Goal: Task Accomplishment & Management: Manage account settings

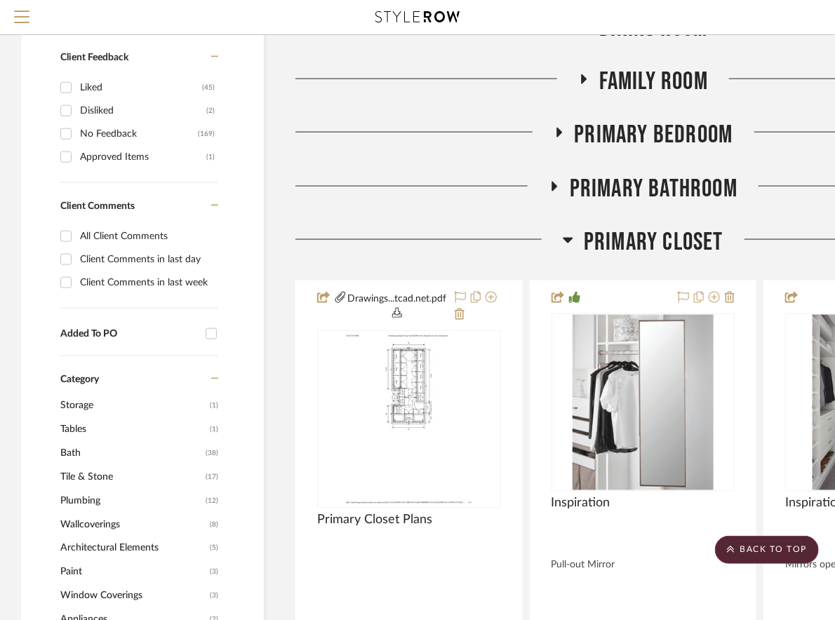
scroll to position [935, 0]
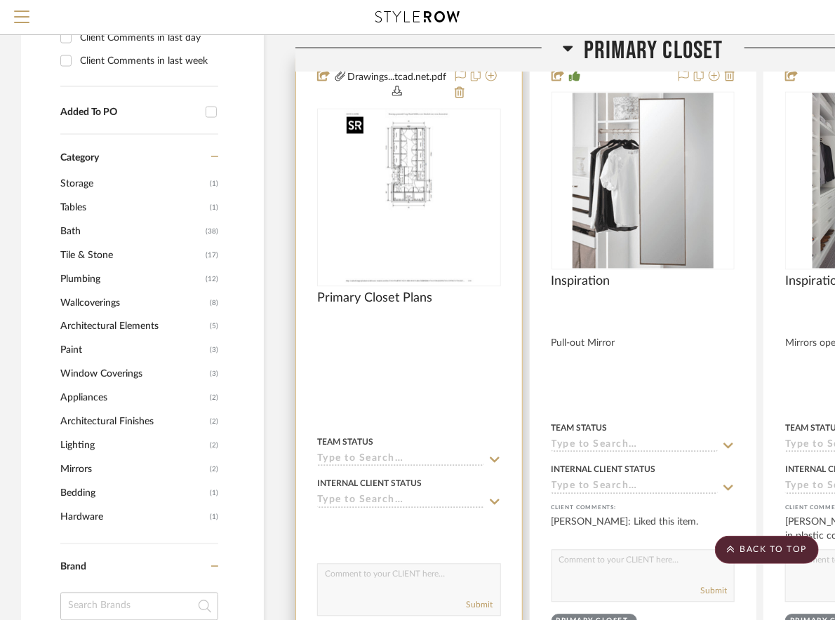
click at [0, 0] on img at bounding box center [0, 0] width 0 height 0
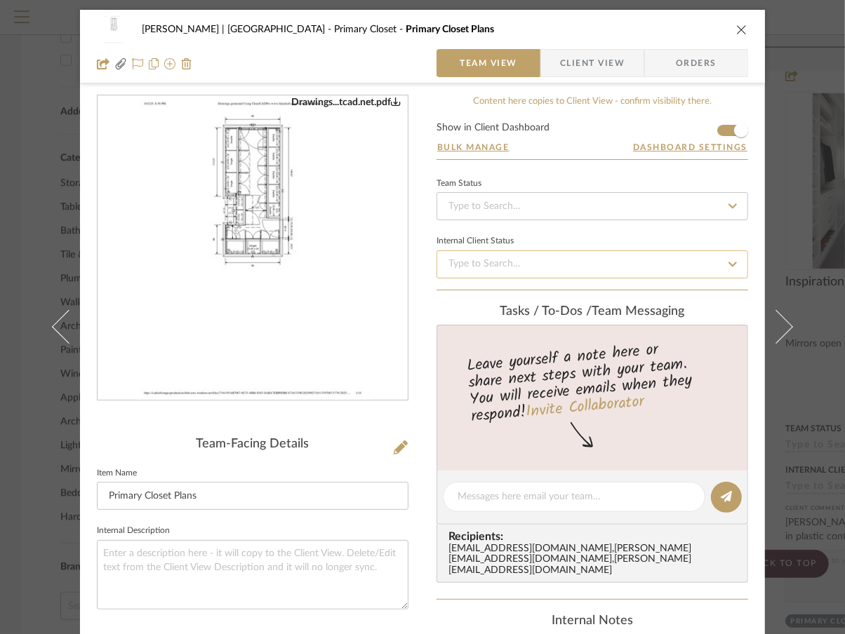
scroll to position [0, 0]
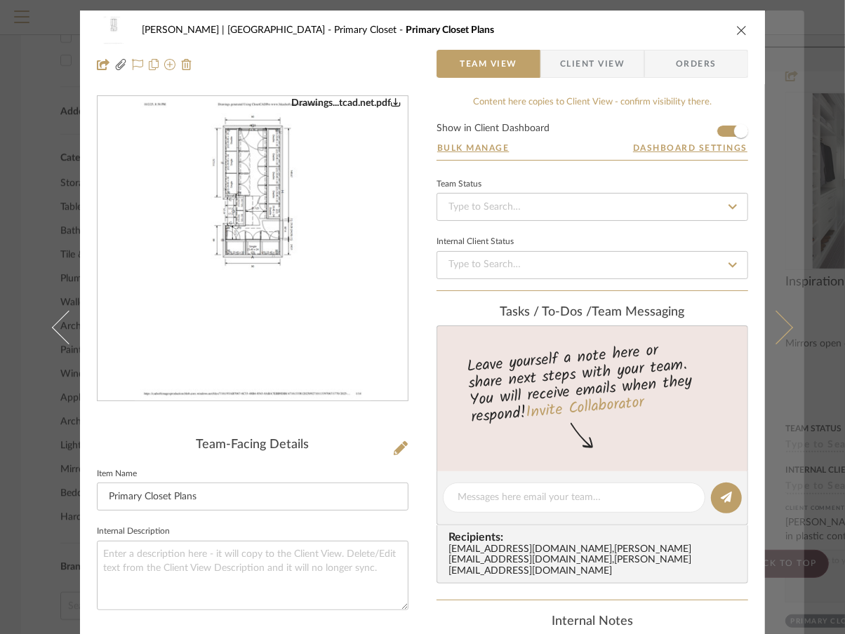
click at [794, 198] on button at bounding box center [784, 328] width 39 height 634
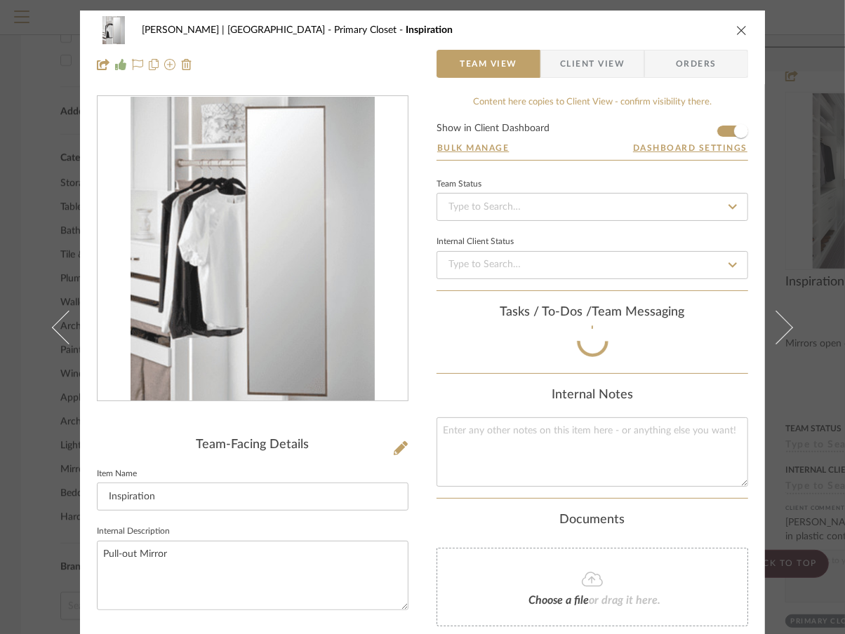
click at [814, 181] on div "Vargas-Gable | Manhattan Beach Primary Closet Inspiration Team View Client View…" at bounding box center [422, 317] width 845 height 634
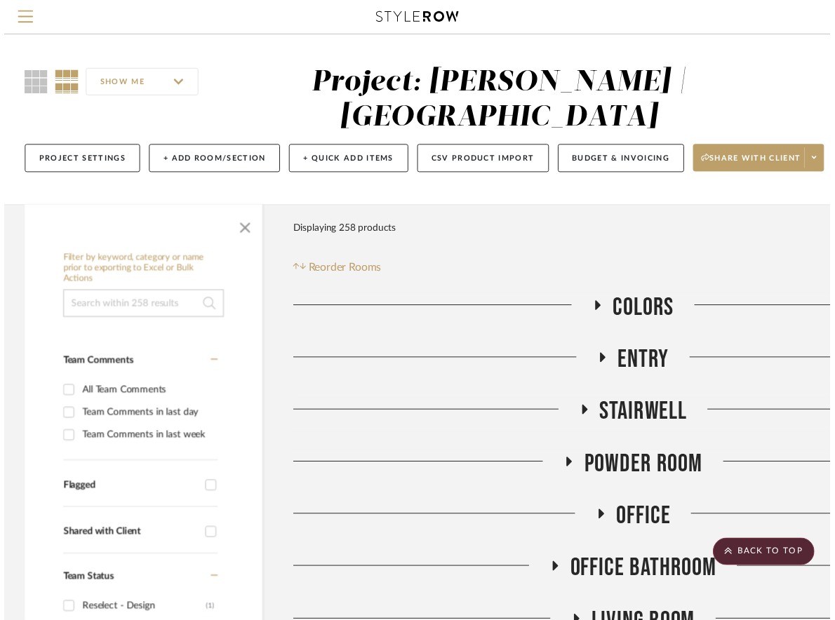
scroll to position [935, 0]
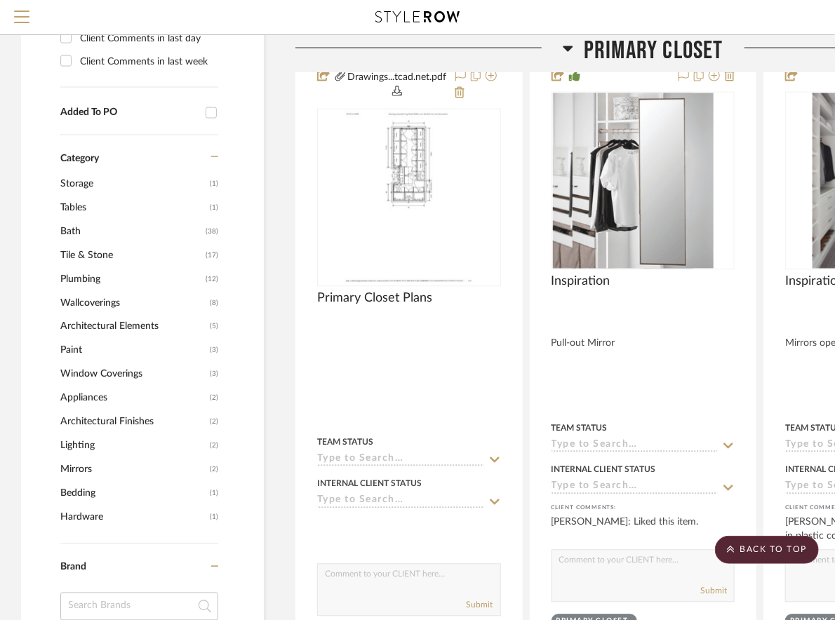
click at [570, 46] on icon at bounding box center [568, 49] width 10 height 6
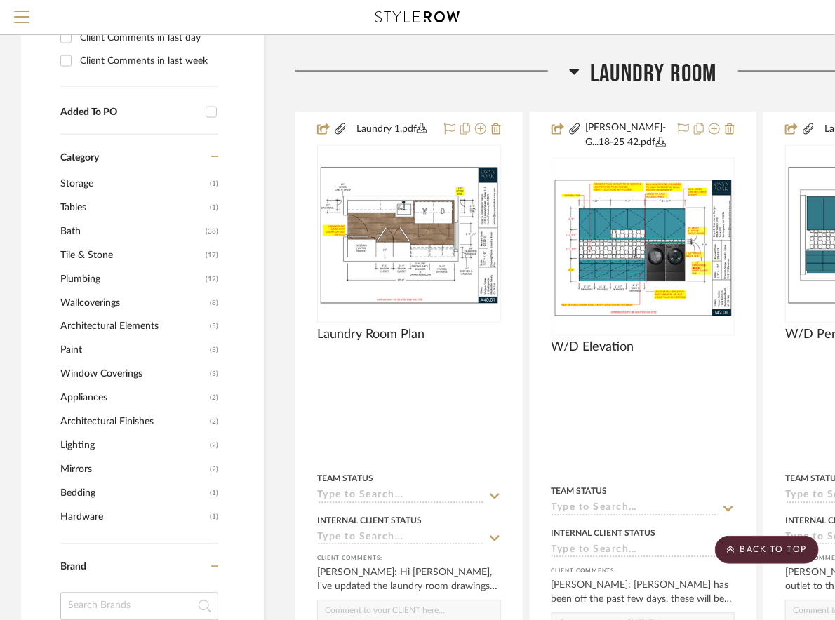
click at [577, 74] on icon at bounding box center [574, 71] width 11 height 17
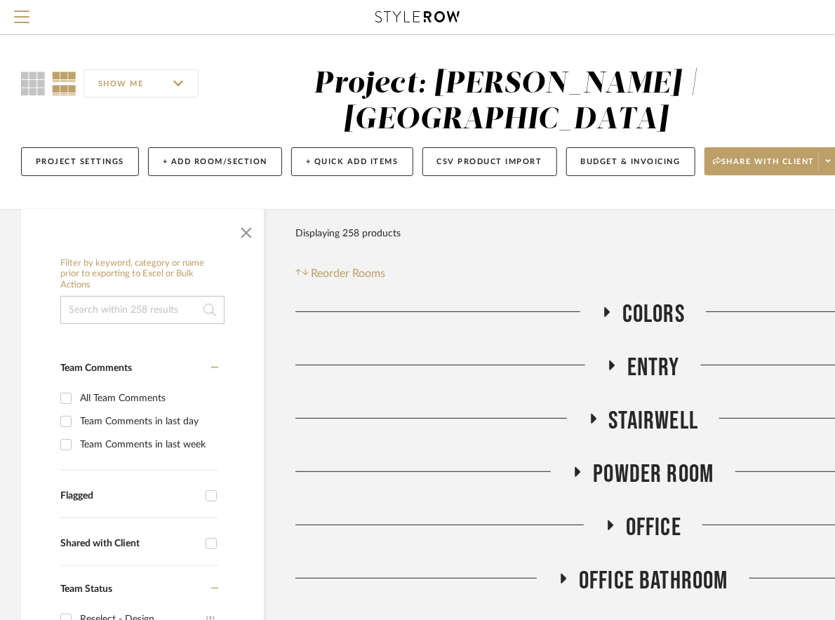
scroll to position [0, 175]
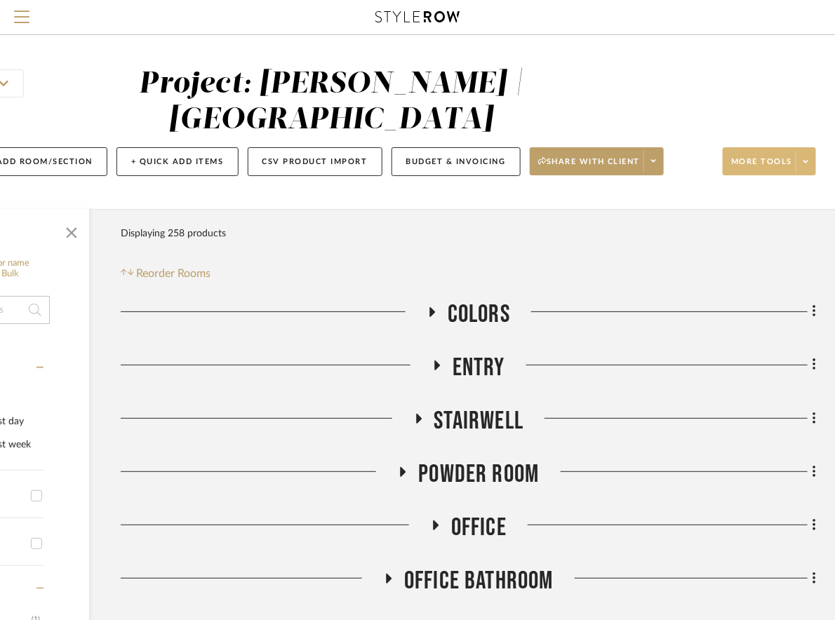
click at [806, 166] on span at bounding box center [806, 161] width 20 height 21
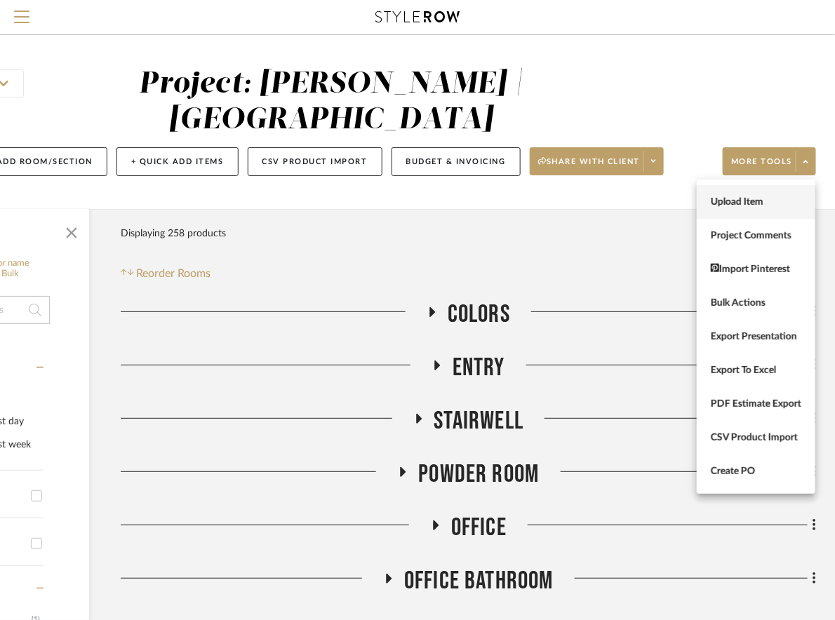
click at [795, 194] on button "Upload Item" at bounding box center [756, 202] width 119 height 34
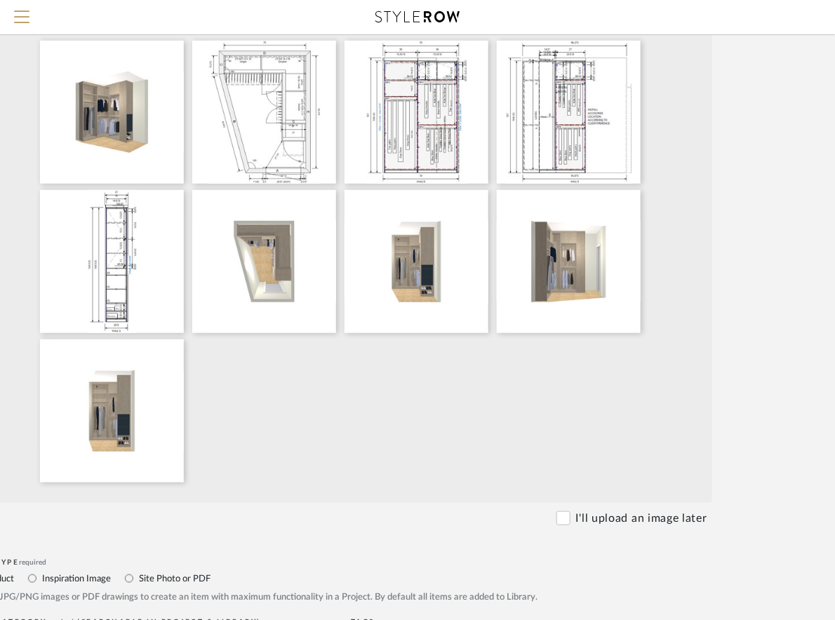
scroll to position [374, 165]
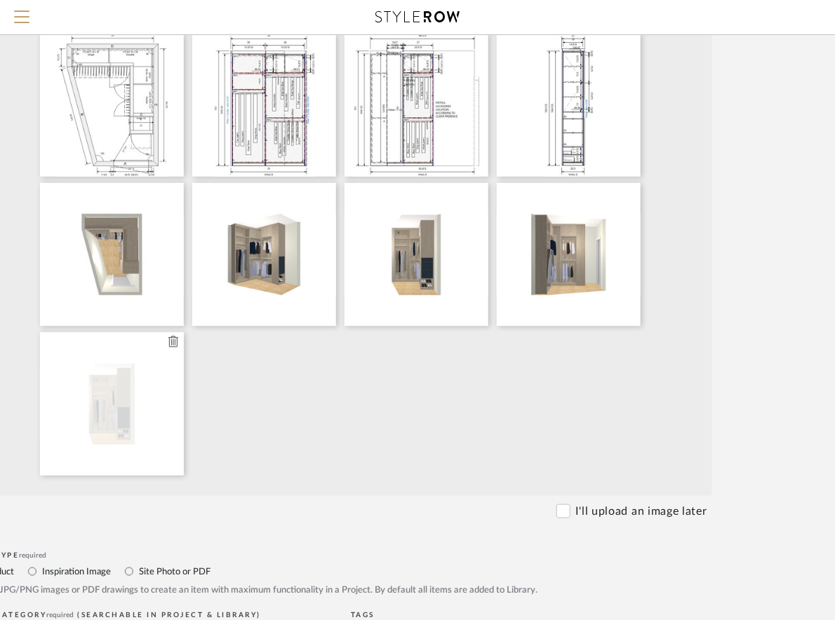
click at [170, 342] on icon at bounding box center [173, 341] width 10 height 11
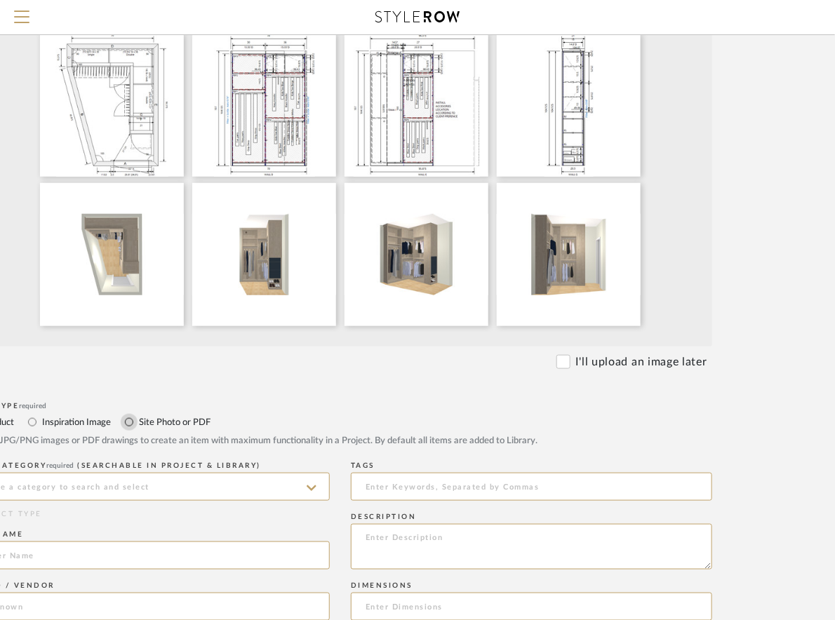
click at [130, 422] on input "Site Photo or PDF" at bounding box center [129, 422] width 17 height 17
radio input "true"
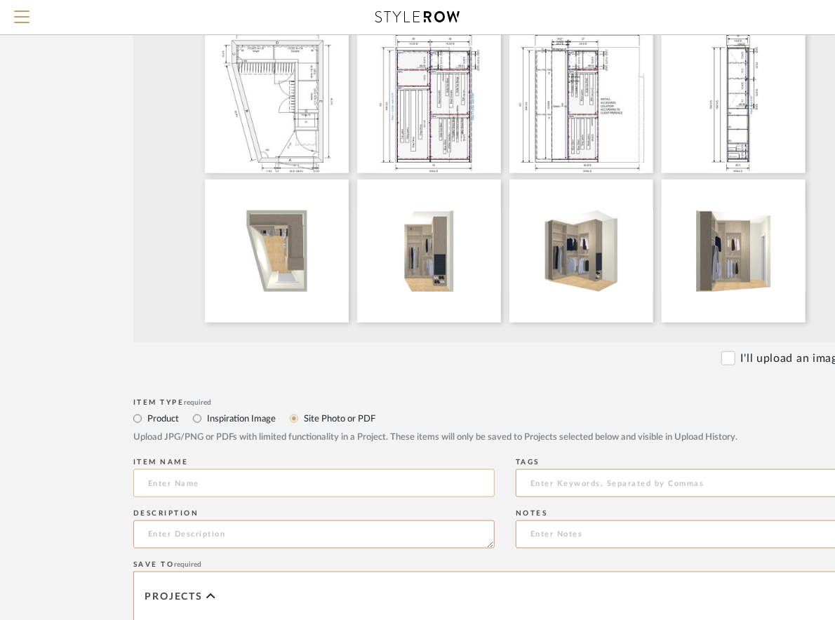
scroll to position [373, 0]
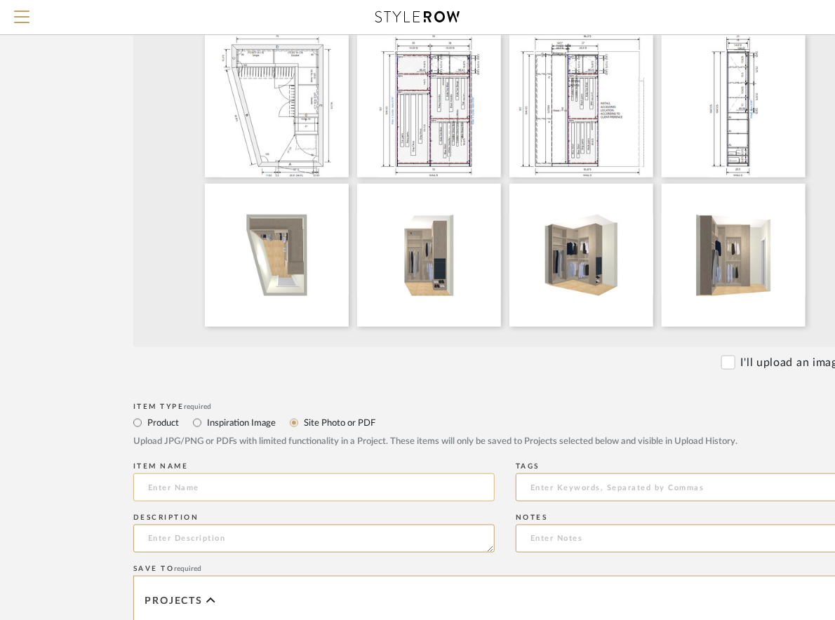
click at [203, 490] on input at bounding box center [313, 488] width 361 height 28
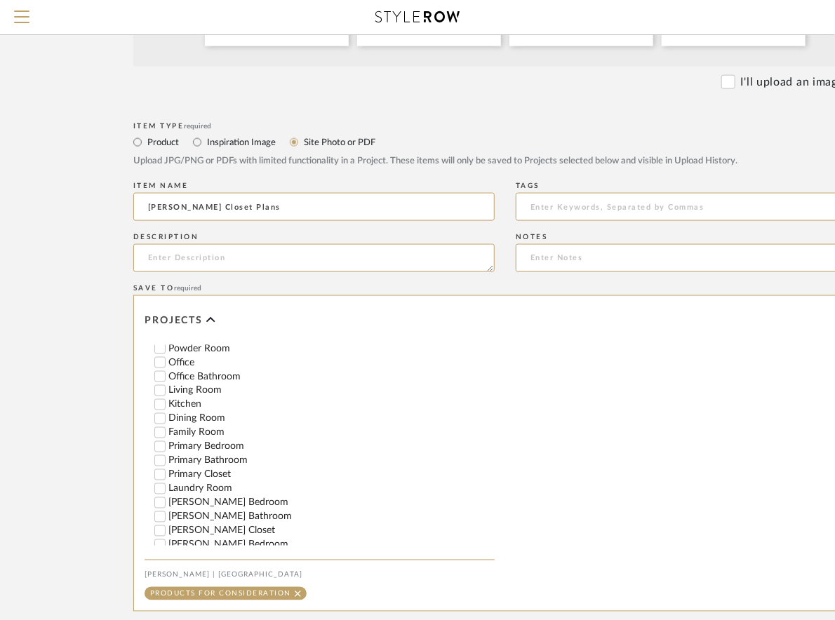
scroll to position [561, 0]
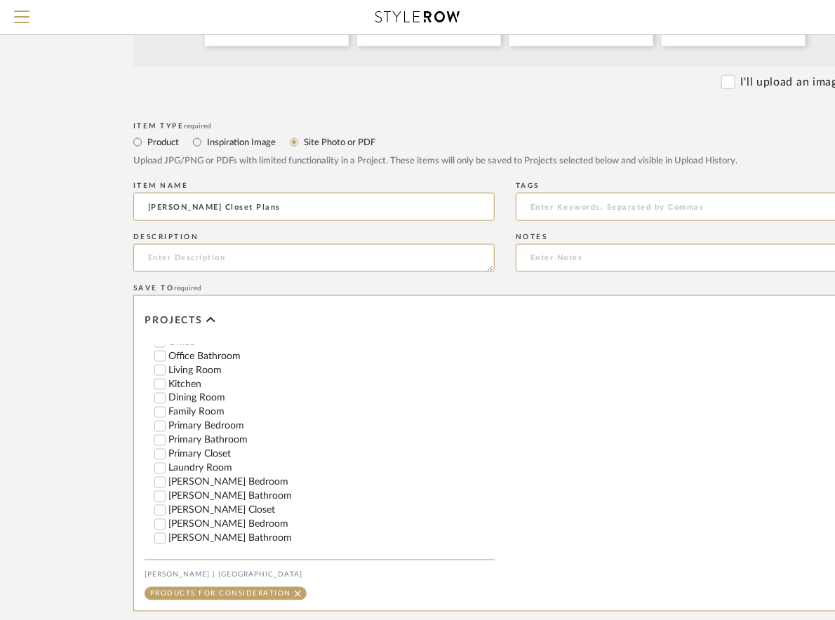
type input "Slater's Closet Plans"
click at [160, 490] on input "Slater's Bedroom" at bounding box center [160, 483] width 14 height 14
checkbox input "false"
click at [158, 490] on input "Slater's Bedroom" at bounding box center [160, 483] width 14 height 14
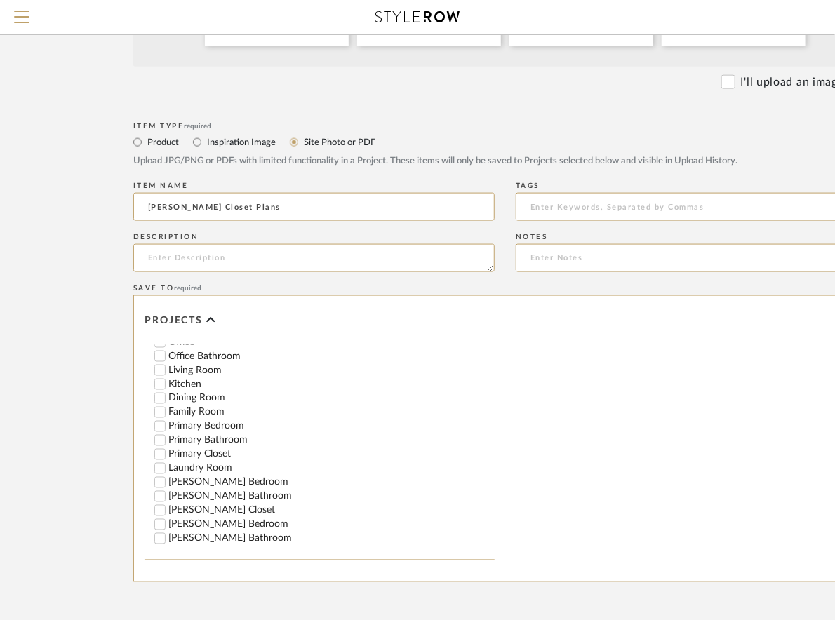
click at [161, 518] on input "Slater's Closet" at bounding box center [160, 511] width 14 height 14
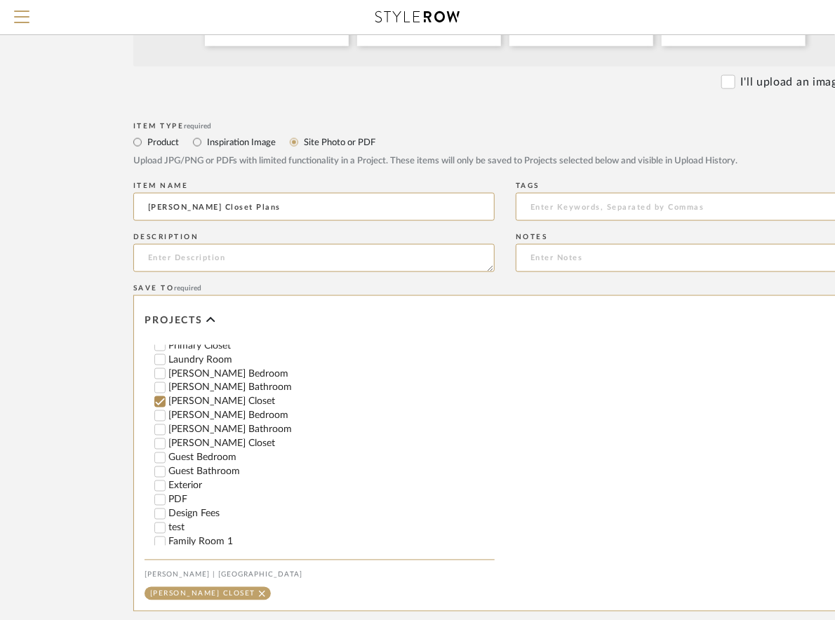
scroll to position [688, 0]
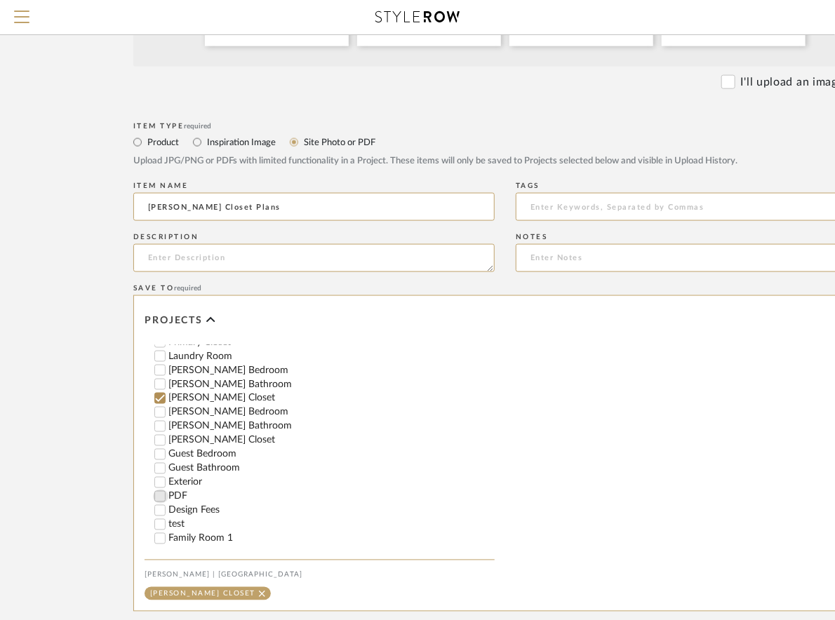
click at [159, 499] on input "PDF" at bounding box center [160, 497] width 14 height 14
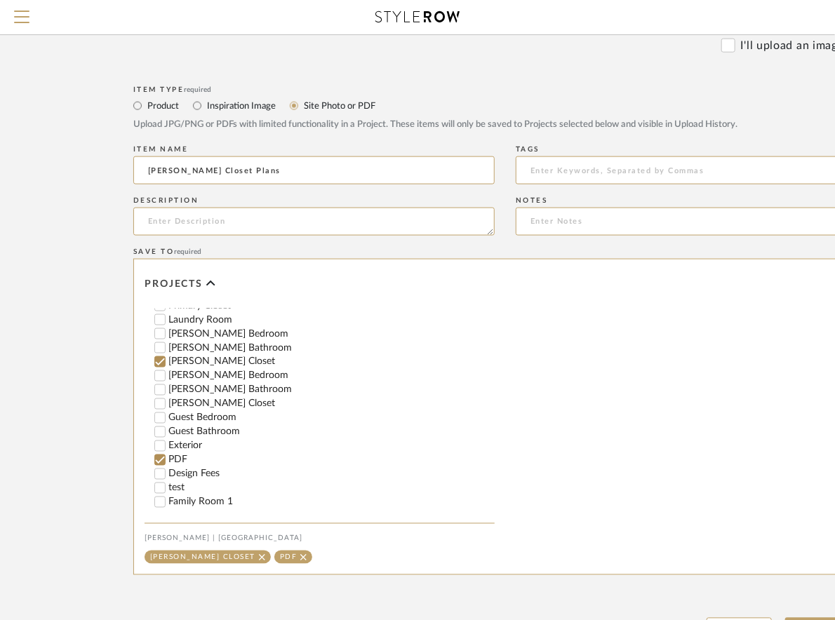
scroll to position [821, 0]
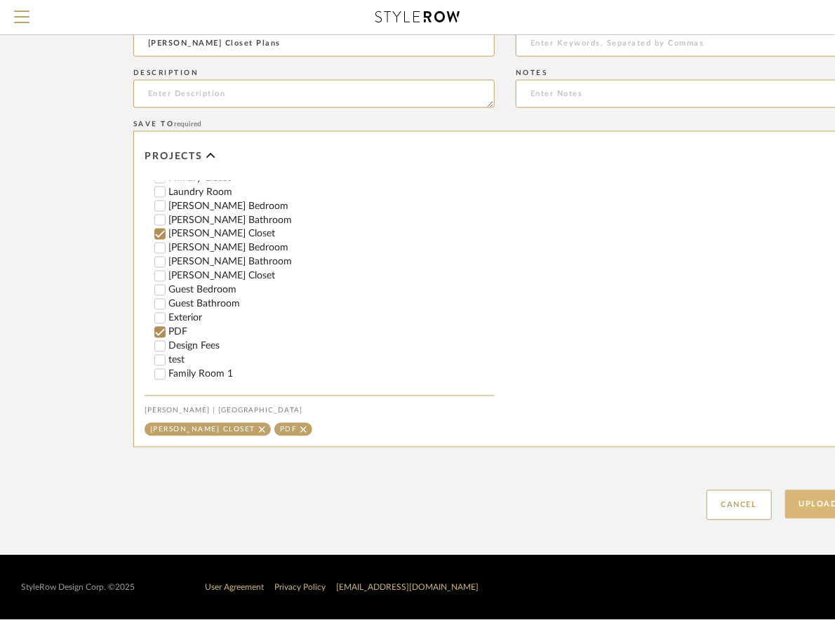
click at [805, 509] on button "Upload Item" at bounding box center [831, 504] width 93 height 29
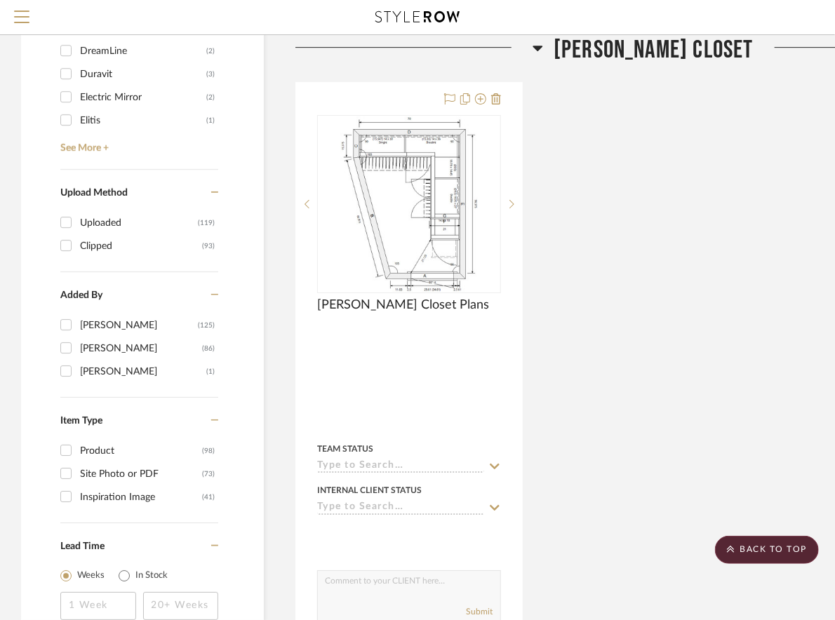
scroll to position [1601, 0]
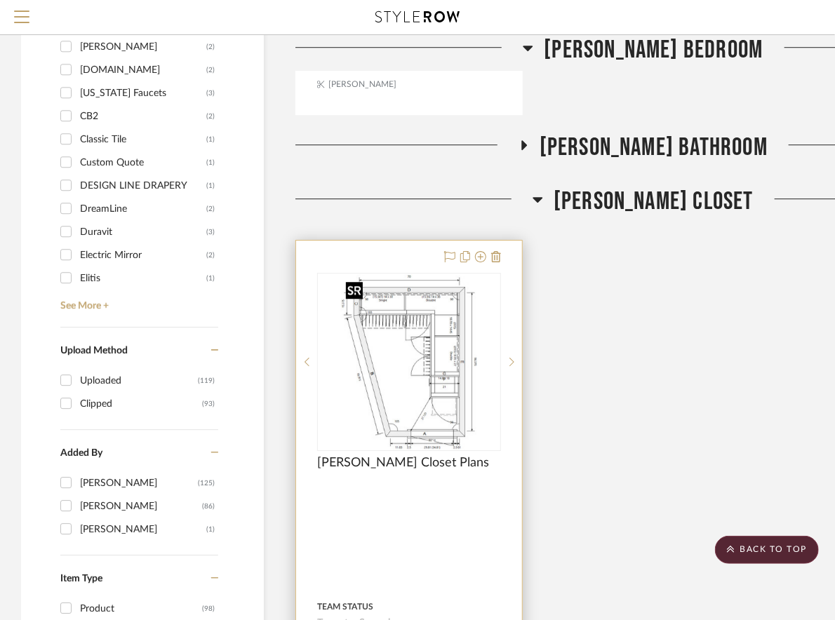
click at [0, 0] on img at bounding box center [0, 0] width 0 height 0
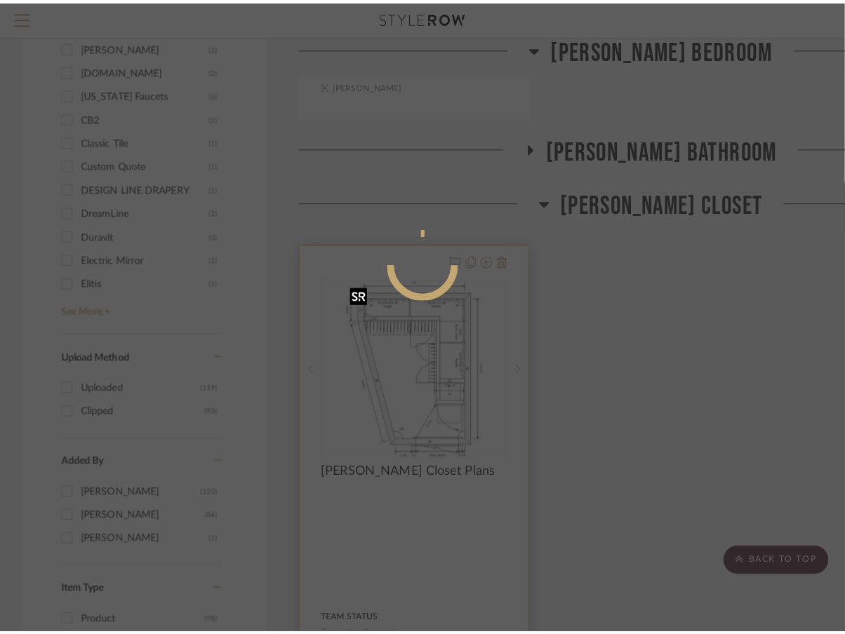
scroll to position [0, 0]
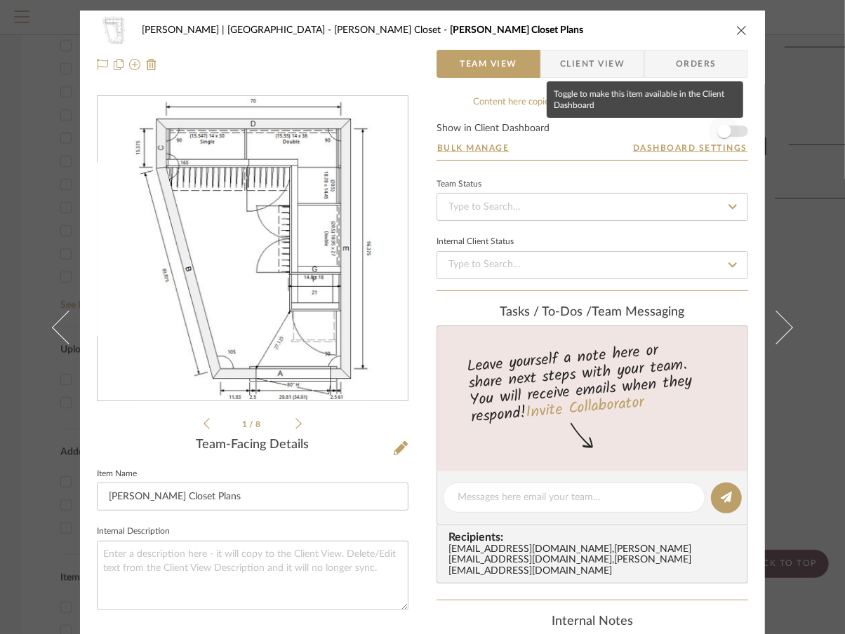
click at [725, 131] on span "button" at bounding box center [724, 131] width 14 height 14
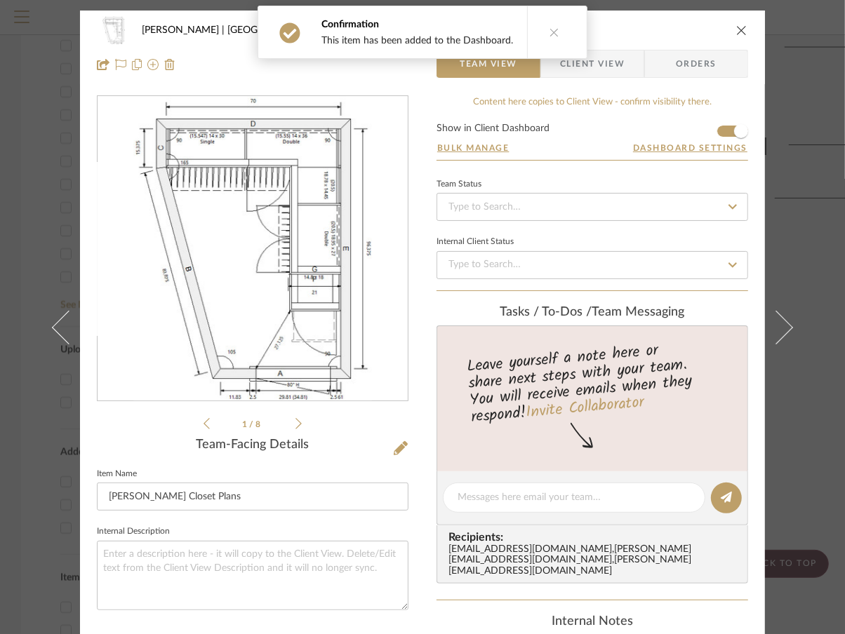
click at [814, 246] on div "Vargas-Gable | Manhattan Beach Slater's Closet Slater's Closet Plans Team View …" at bounding box center [422, 317] width 845 height 634
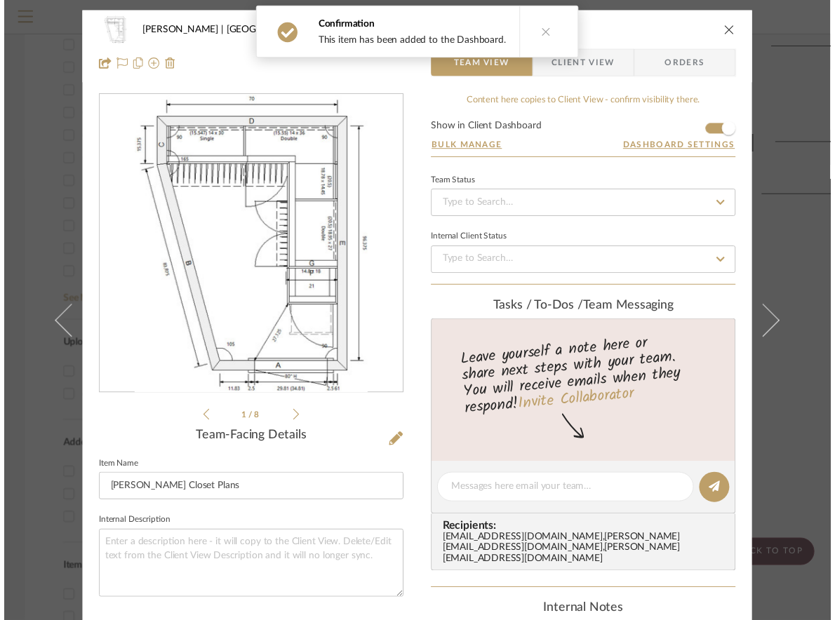
scroll to position [1601, 0]
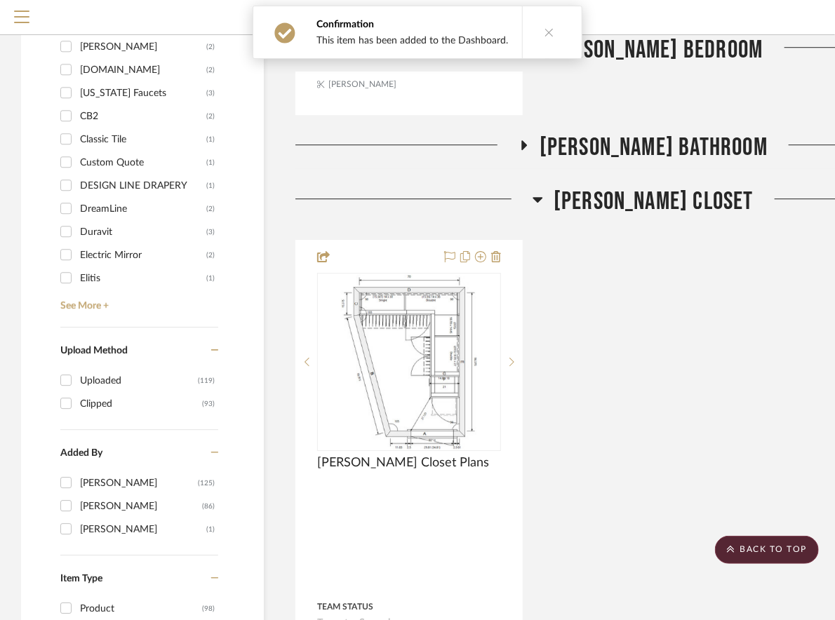
click at [543, 196] on icon at bounding box center [537, 199] width 11 height 17
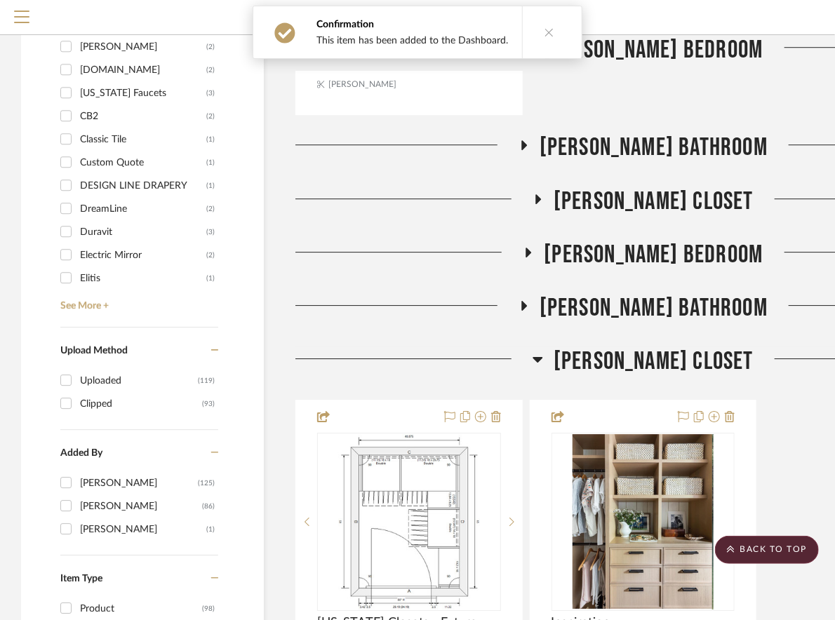
click at [543, 357] on icon at bounding box center [537, 359] width 11 height 17
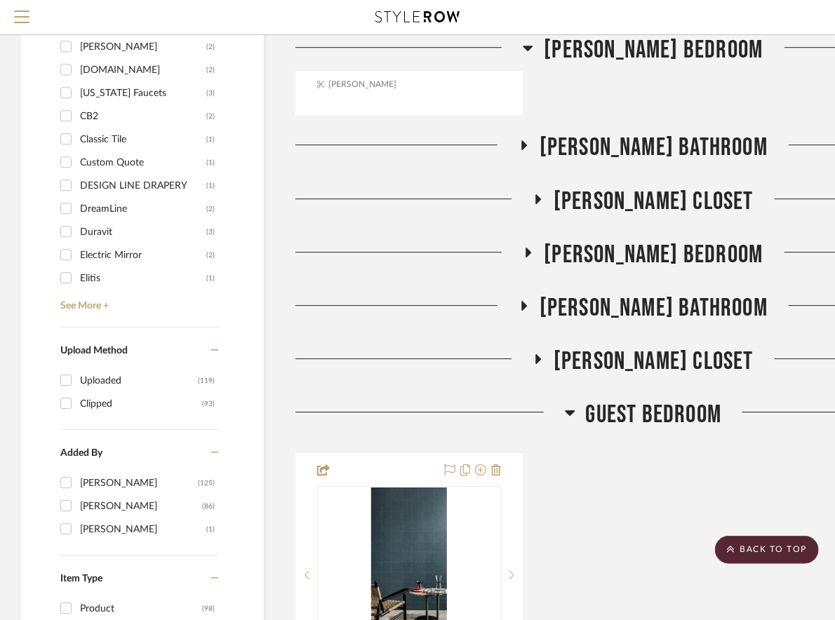
click at [567, 410] on icon at bounding box center [570, 412] width 11 height 17
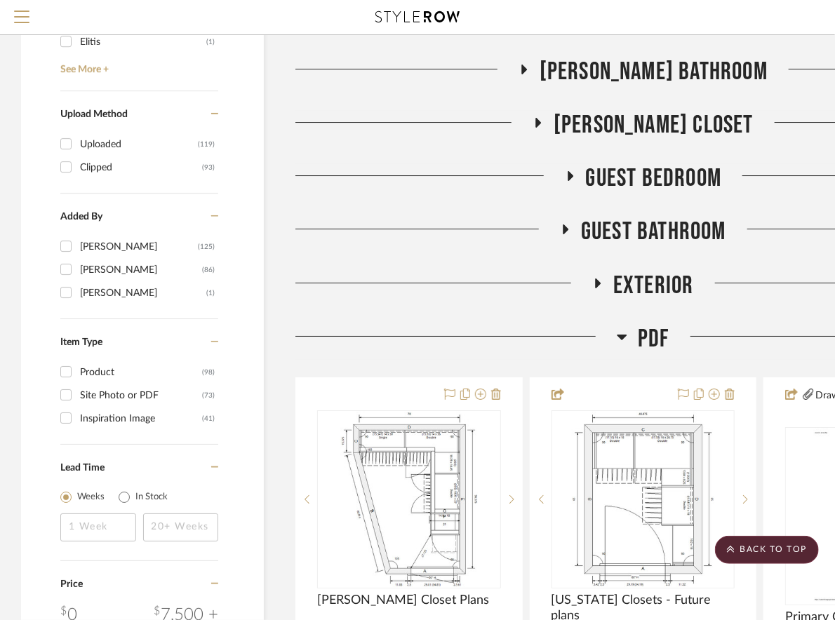
scroll to position [1881, 0]
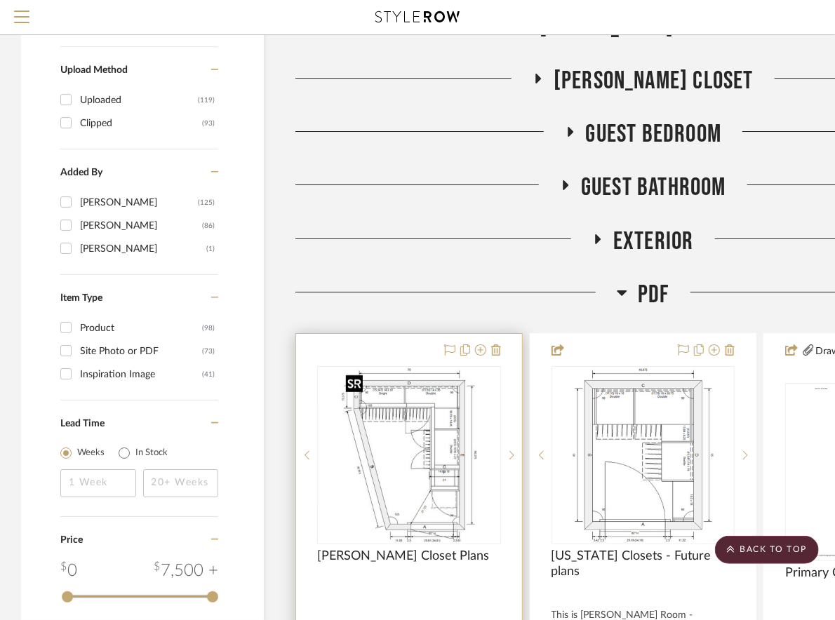
click at [0, 0] on img at bounding box center [0, 0] width 0 height 0
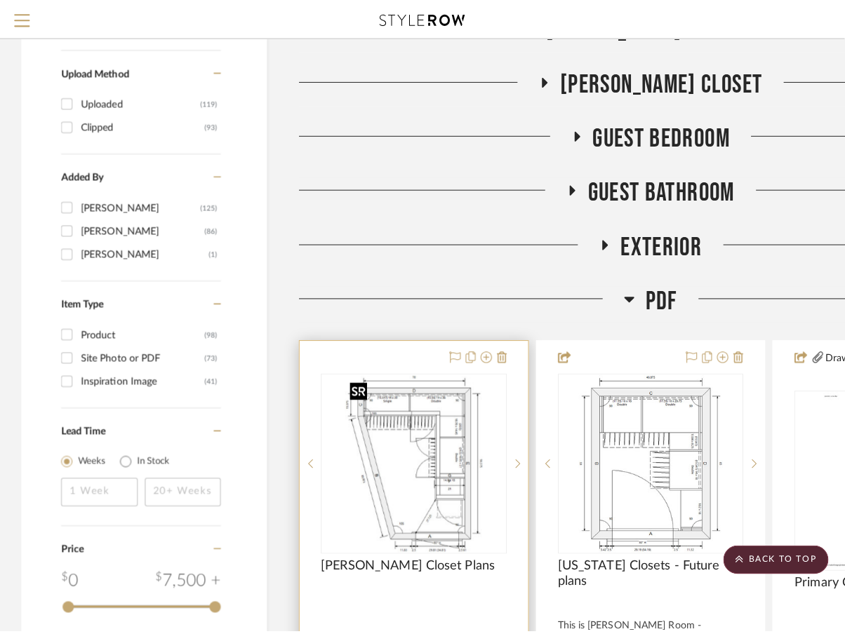
scroll to position [0, 0]
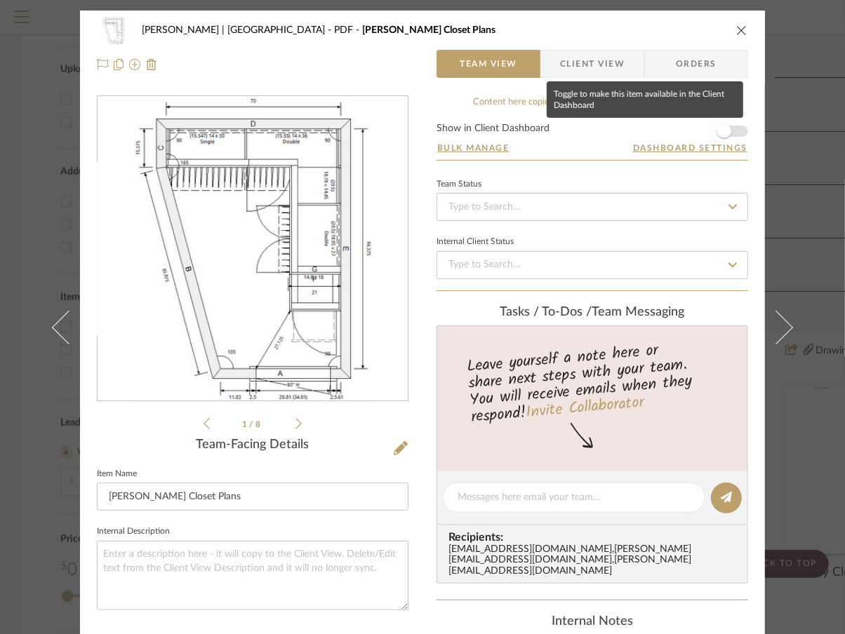
click at [717, 135] on span "button" at bounding box center [724, 131] width 14 height 14
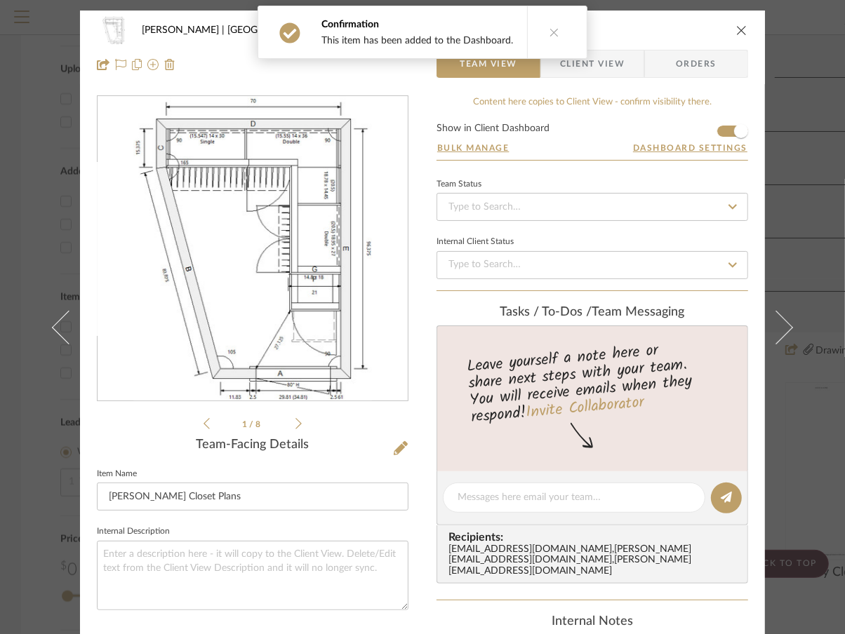
click at [812, 159] on div "Vargas-Gable | Manhattan Beach PDF Slater's Closet Plans Team View Client View …" at bounding box center [422, 317] width 845 height 634
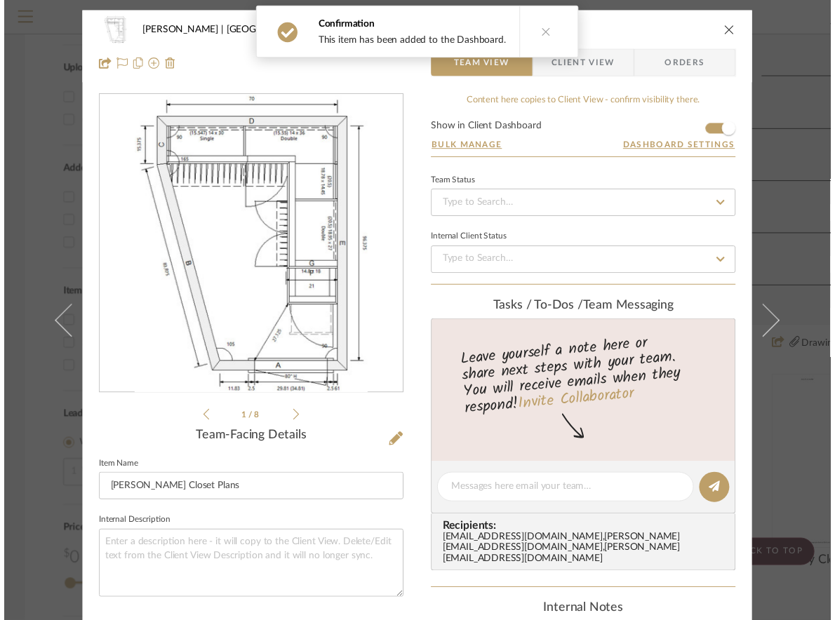
scroll to position [1881, 0]
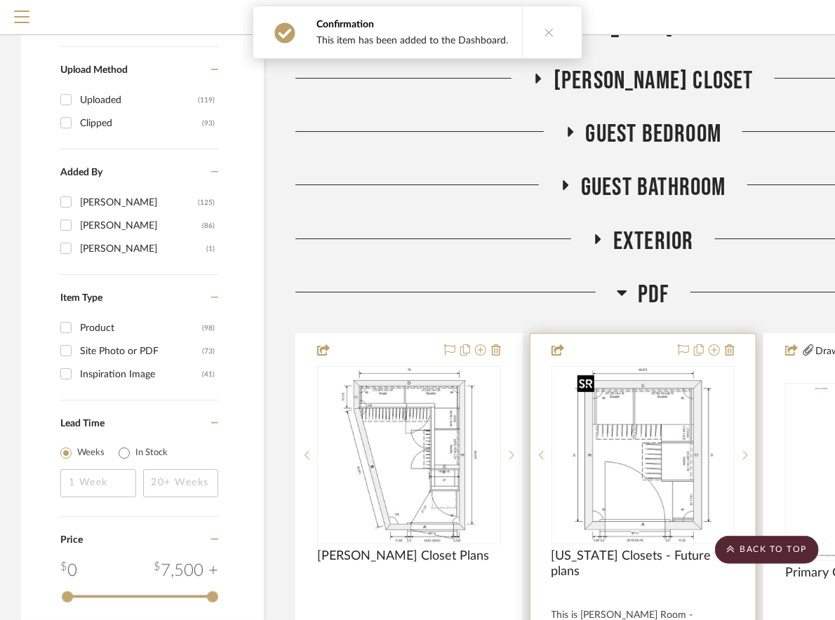
click at [0, 0] on img at bounding box center [0, 0] width 0 height 0
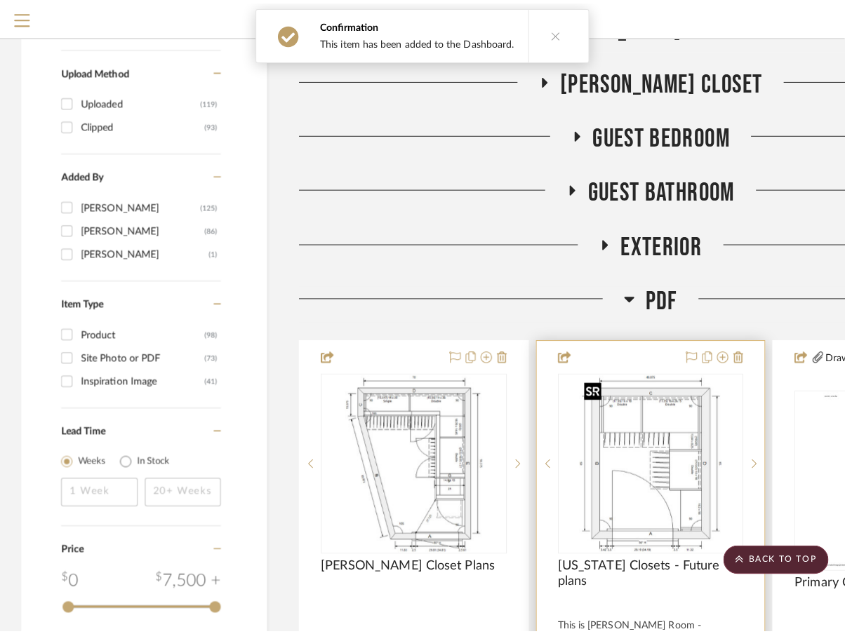
scroll to position [0, 0]
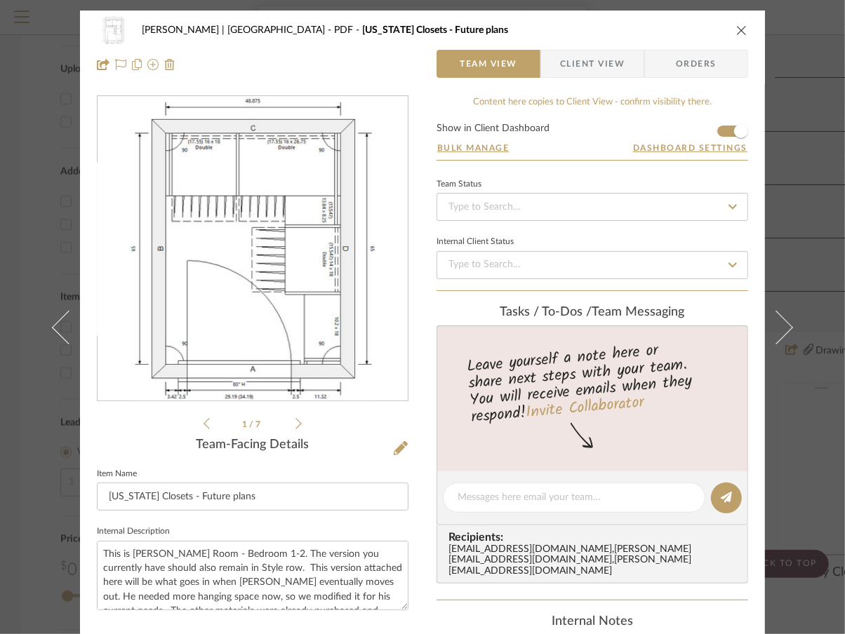
click at [803, 161] on div "Vargas-Gable | Manhattan Beach PDF California Closets - Future plans Team View …" at bounding box center [422, 317] width 845 height 634
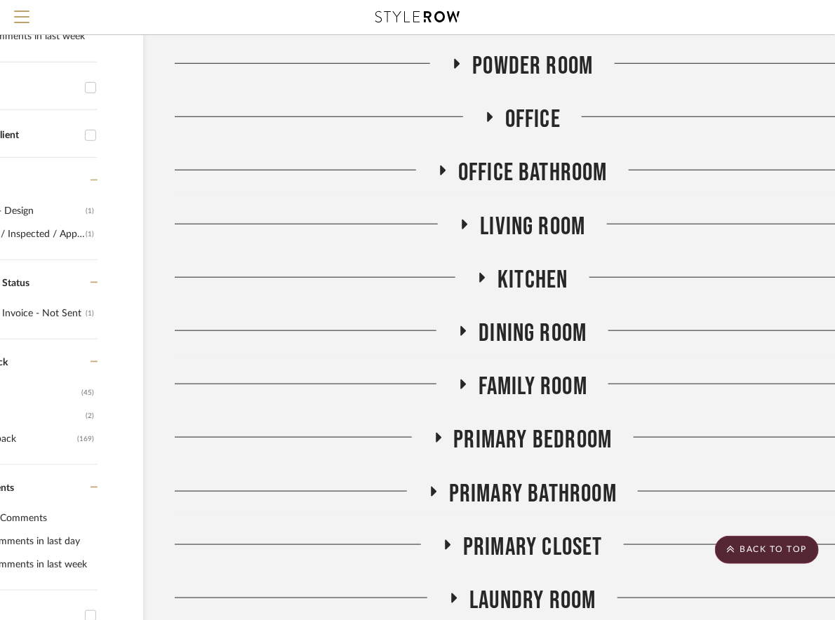
scroll to position [0, 121]
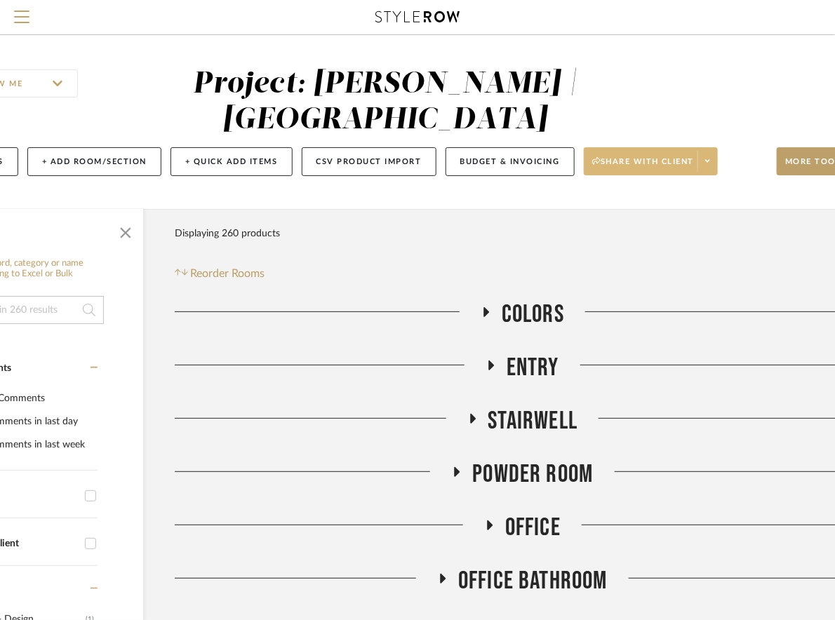
click at [704, 161] on span at bounding box center [707, 161] width 20 height 21
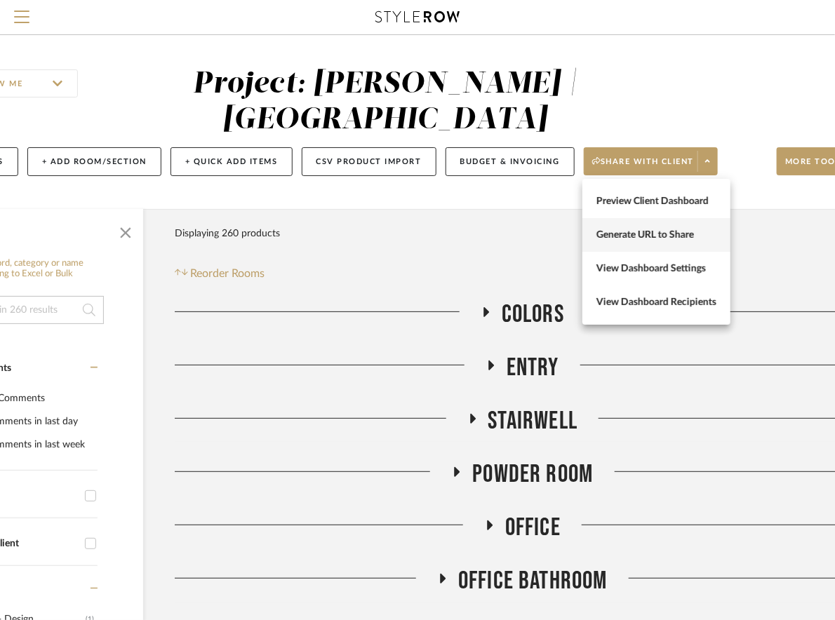
click at [677, 239] on span "Generate URL to Share" at bounding box center [656, 235] width 120 height 12
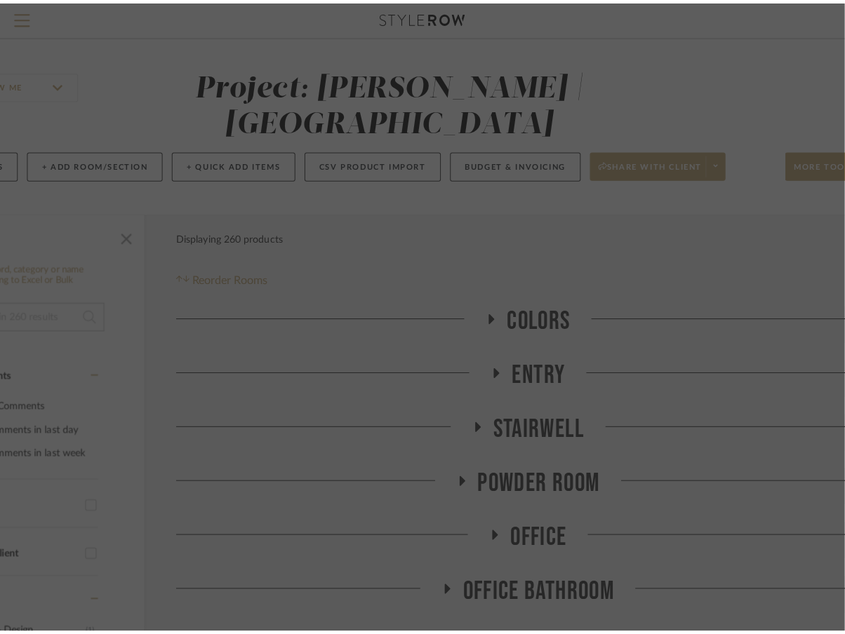
scroll to position [0, 0]
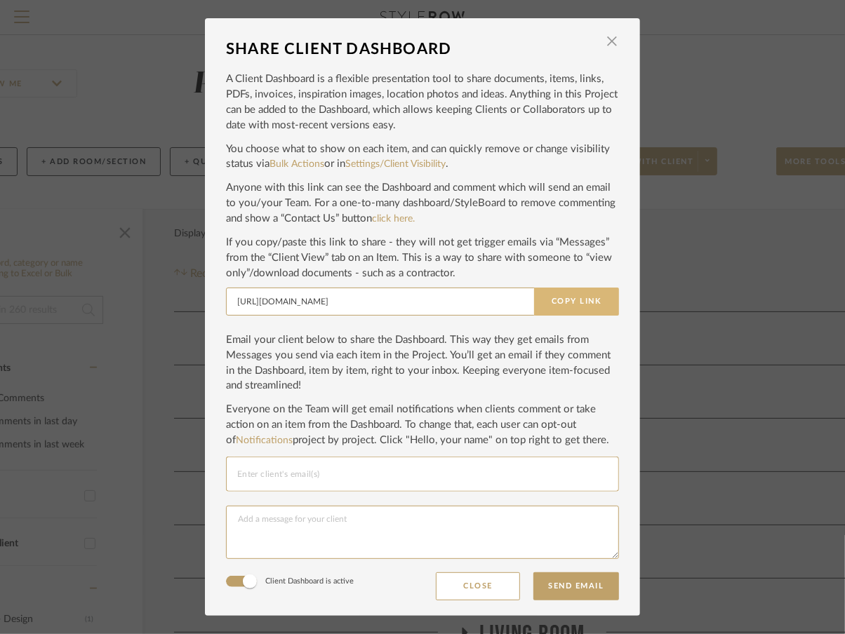
click at [563, 300] on button "Copy Link" at bounding box center [576, 302] width 85 height 28
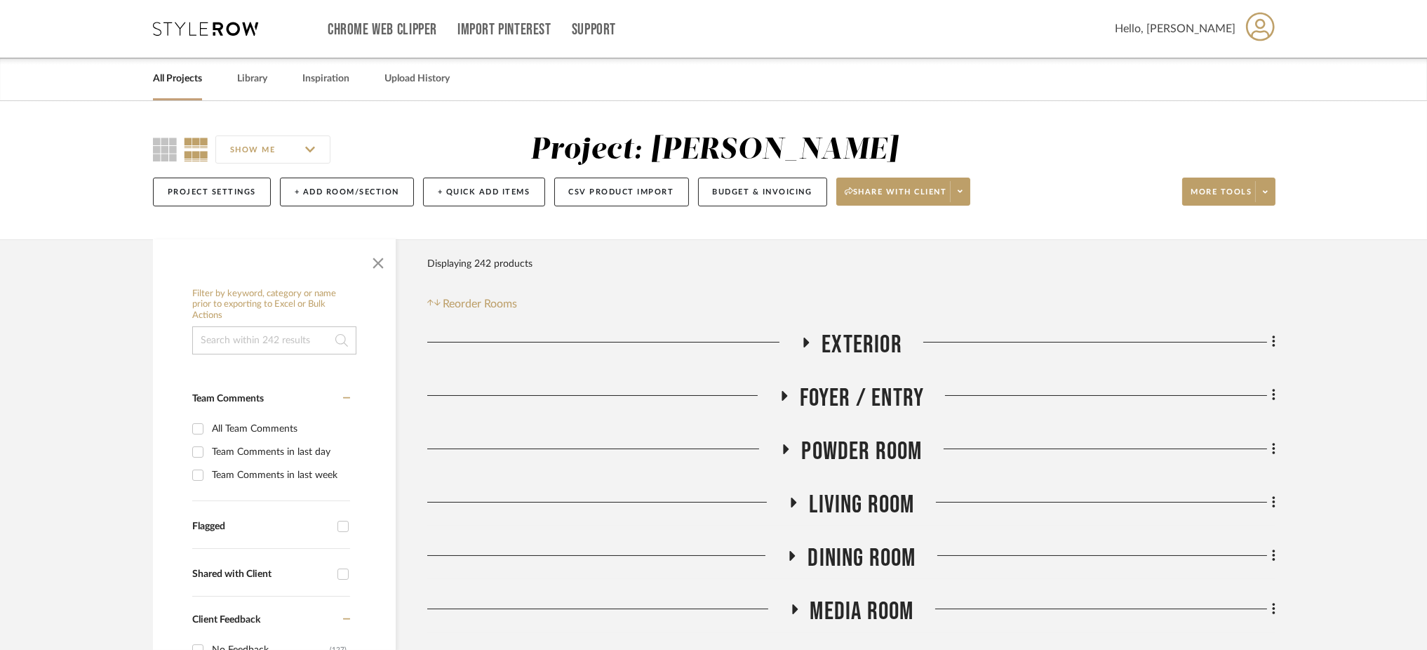
click at [233, 335] on input at bounding box center [274, 340] width 164 height 28
type input "art"
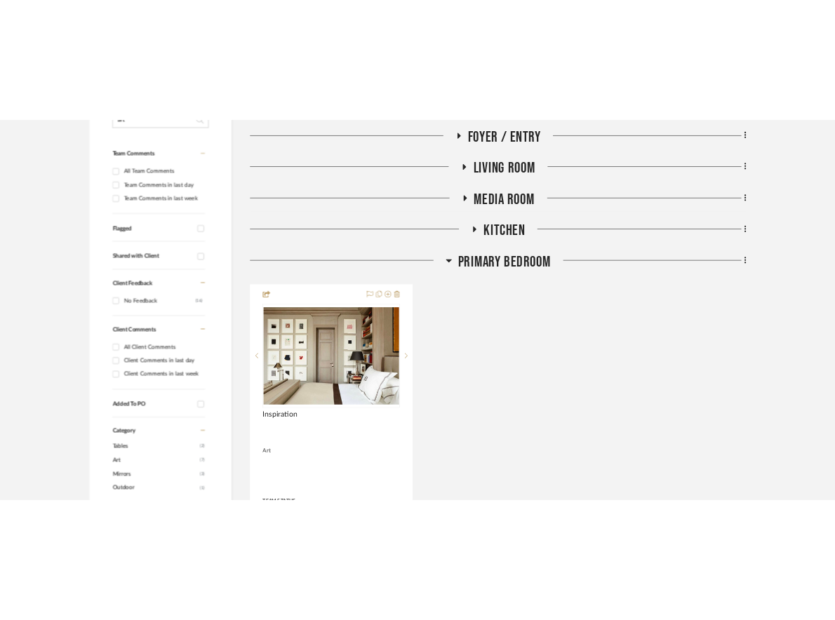
scroll to position [374, 0]
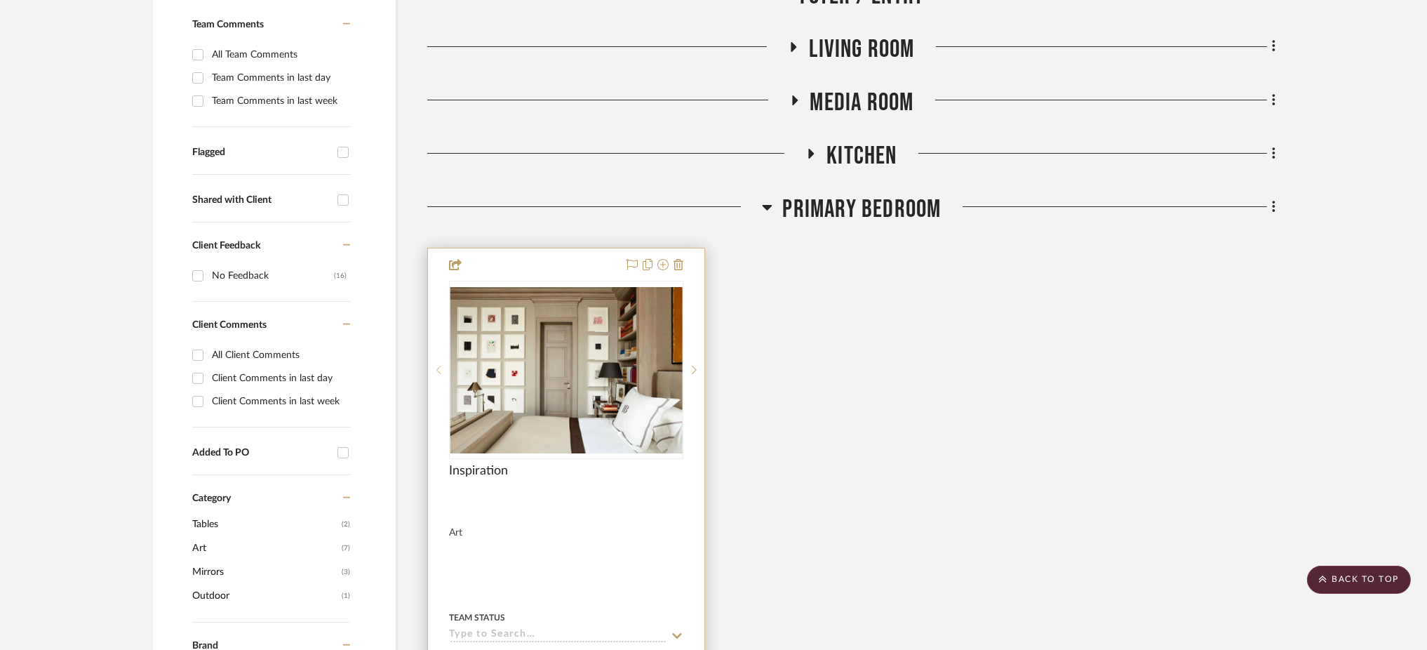
click at [432, 370] on sr-prev-btn at bounding box center [438, 370] width 21 height 10
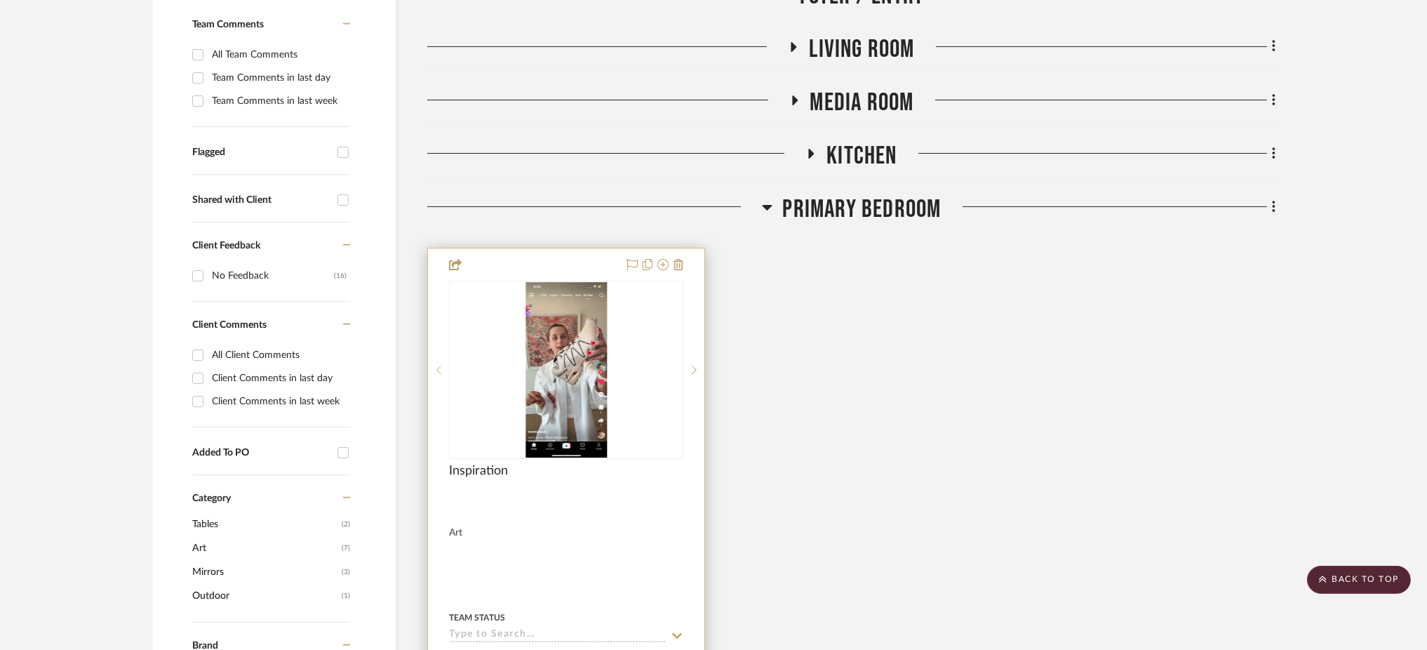
click at [432, 370] on sr-prev-btn at bounding box center [438, 370] width 21 height 10
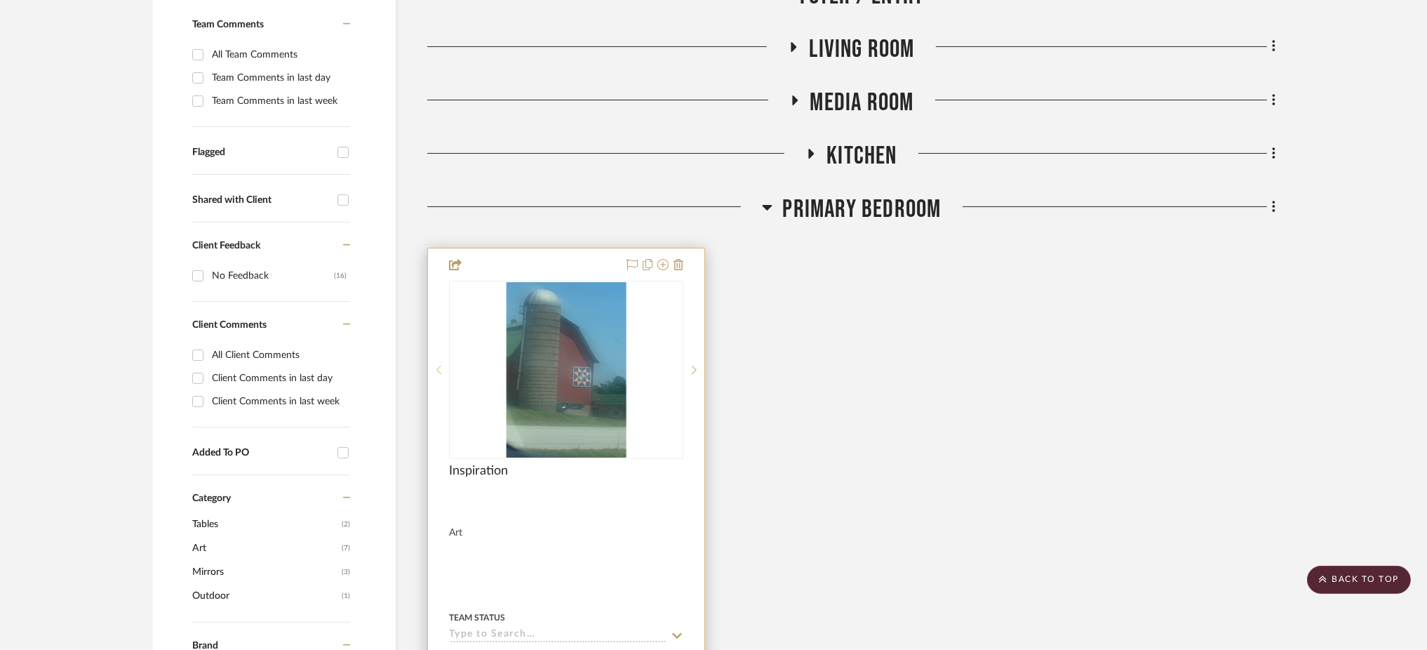
click at [432, 370] on sr-prev-btn at bounding box center [438, 370] width 21 height 10
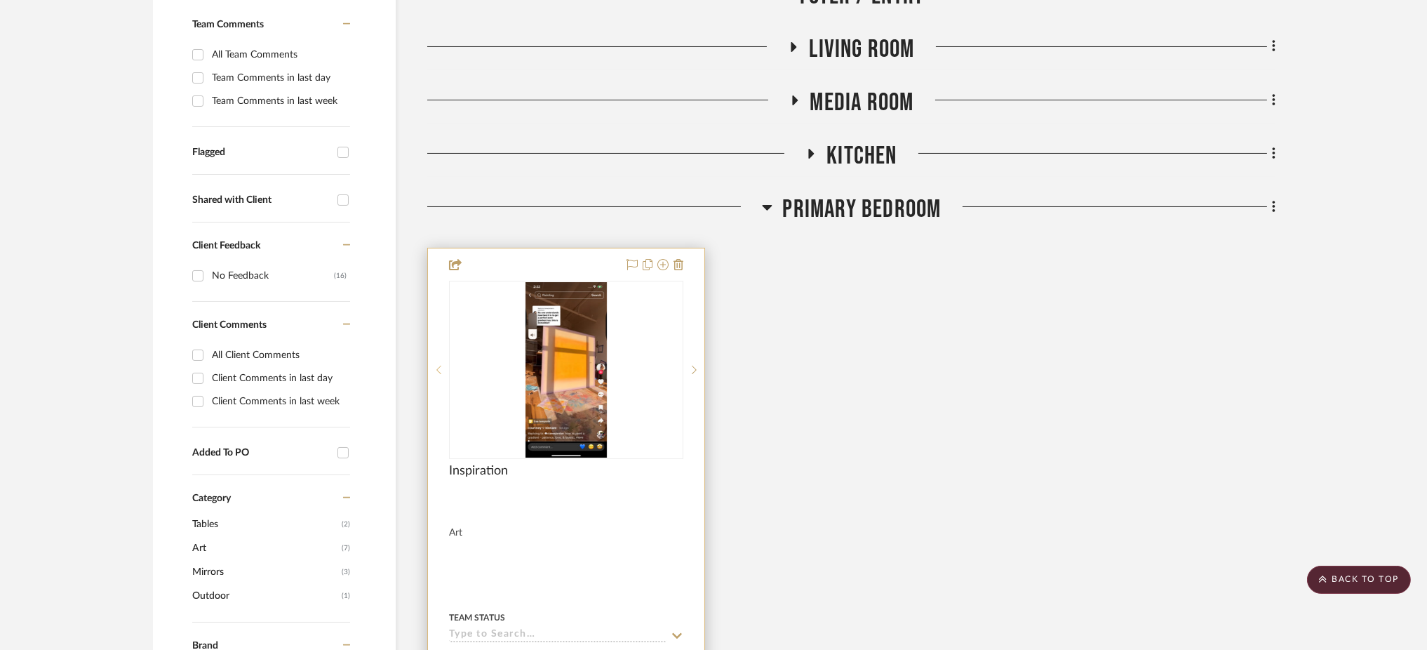
click at [432, 370] on sr-prev-btn at bounding box center [438, 370] width 21 height 10
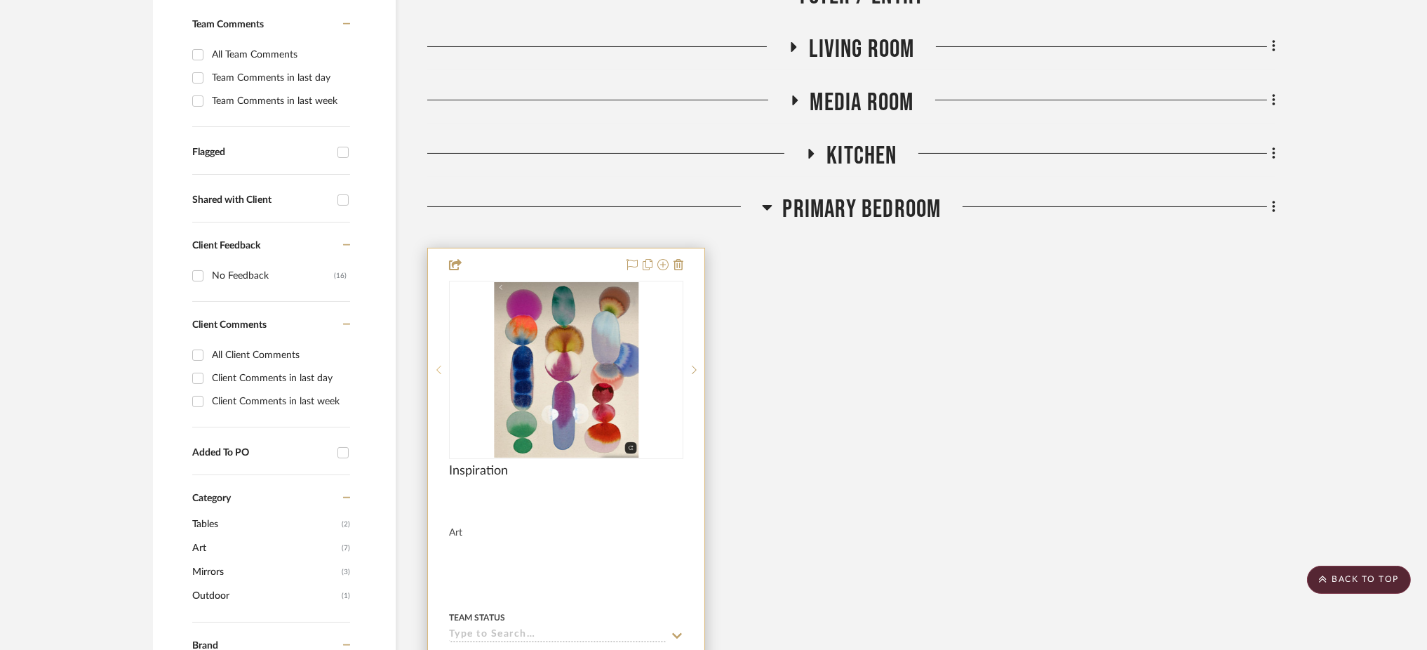
click at [432, 370] on sr-prev-btn at bounding box center [438, 370] width 21 height 10
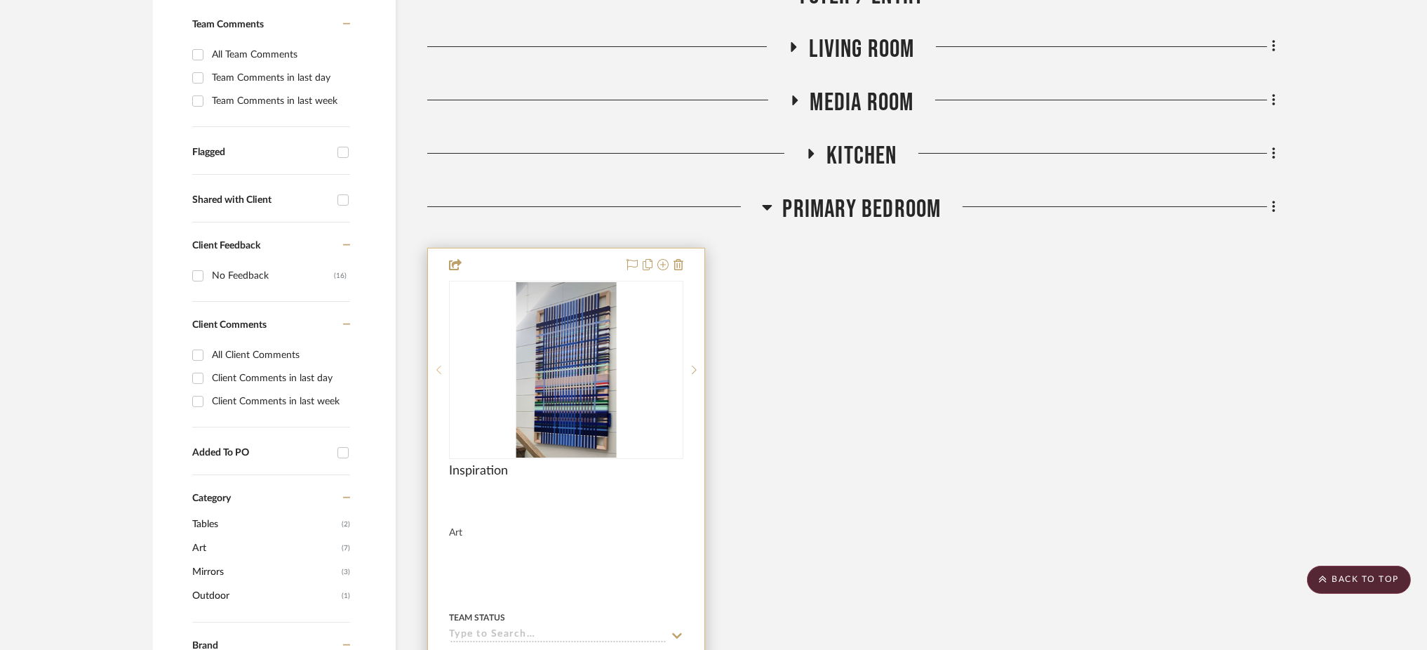
click at [432, 370] on sr-prev-btn at bounding box center [438, 370] width 21 height 10
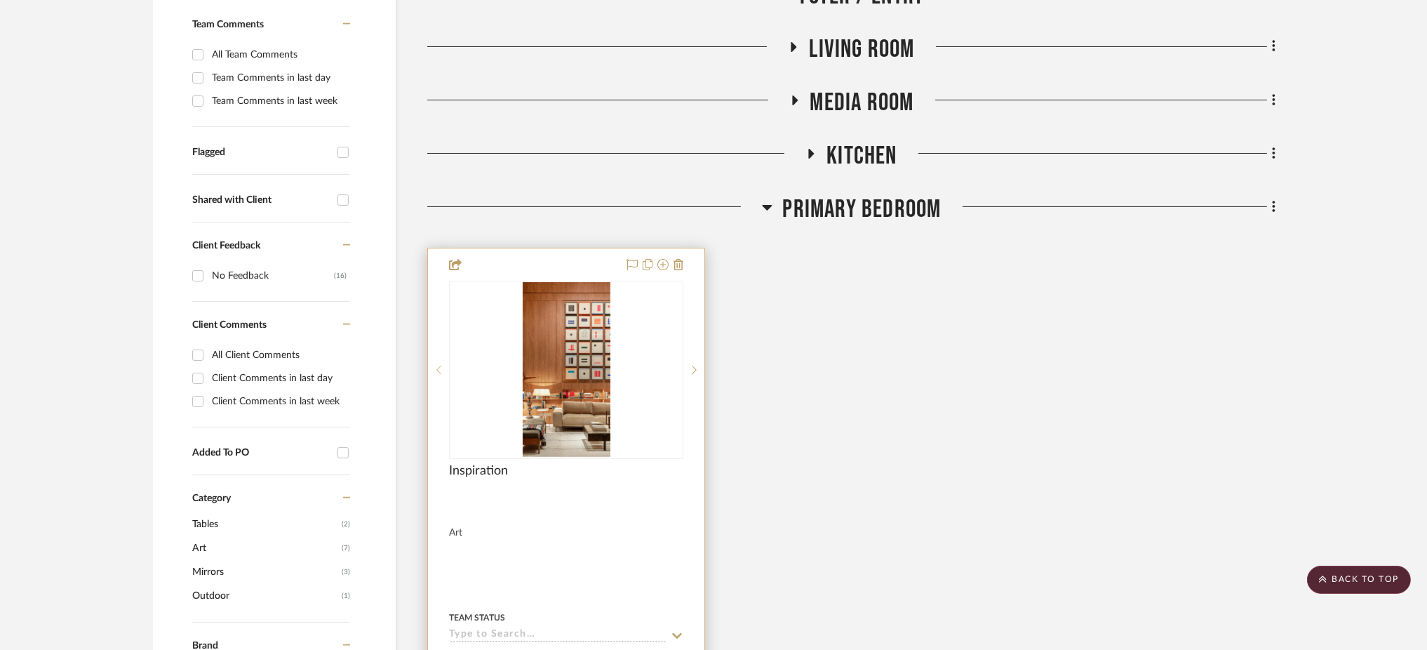
click at [432, 370] on sr-prev-btn at bounding box center [438, 370] width 21 height 10
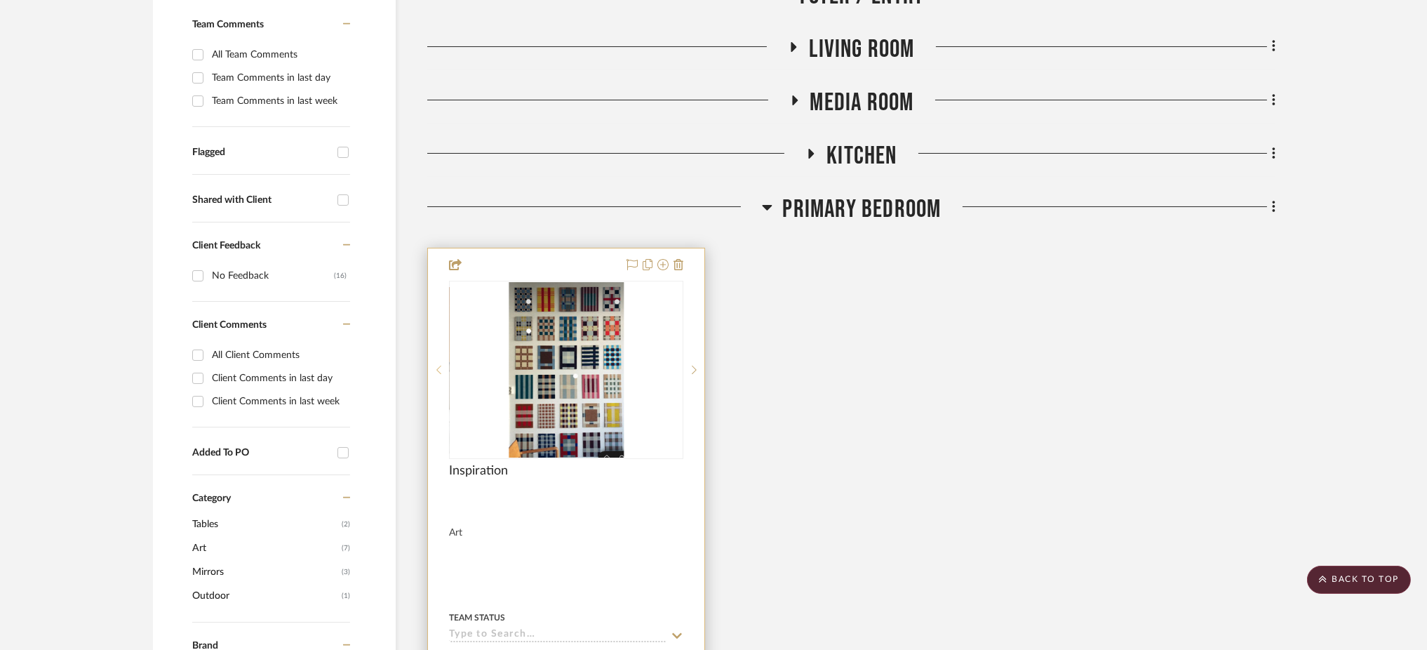
click at [432, 370] on sr-prev-btn at bounding box center [438, 370] width 21 height 10
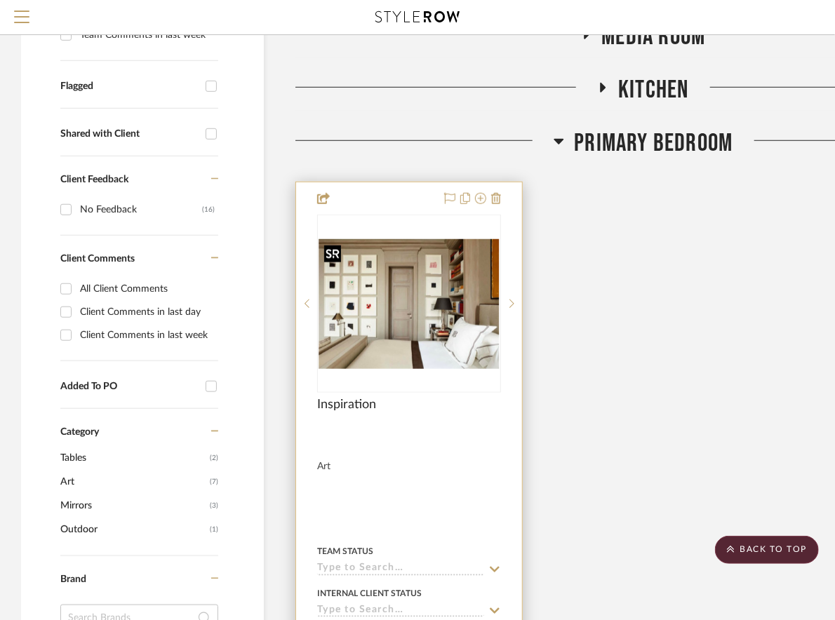
click at [452, 335] on img "0" at bounding box center [408, 304] width 181 height 130
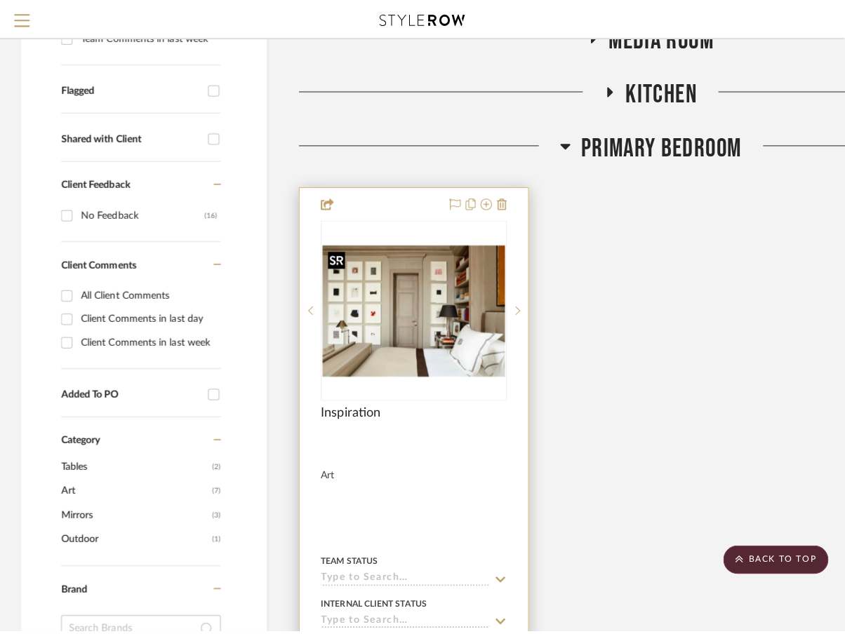
scroll to position [0, 0]
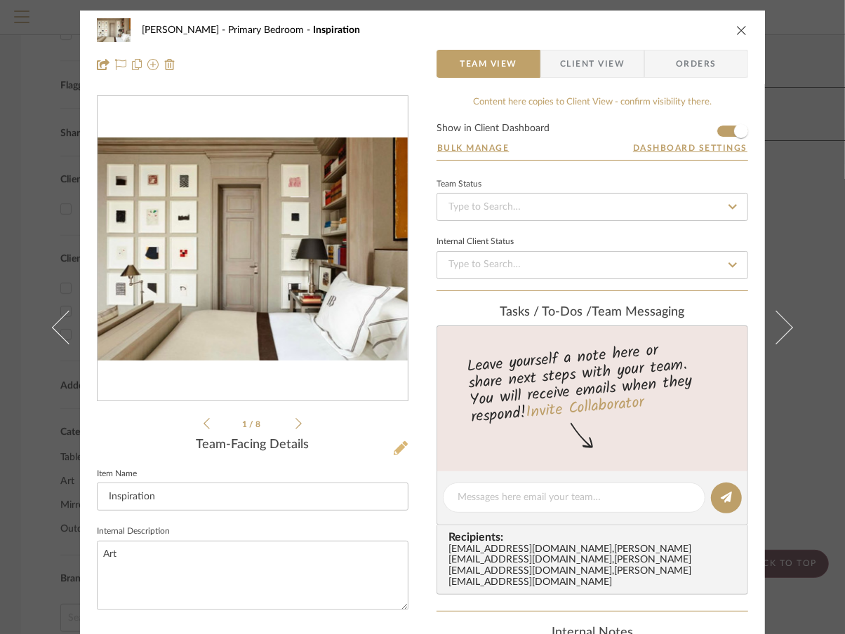
click at [396, 446] on icon at bounding box center [401, 448] width 14 height 14
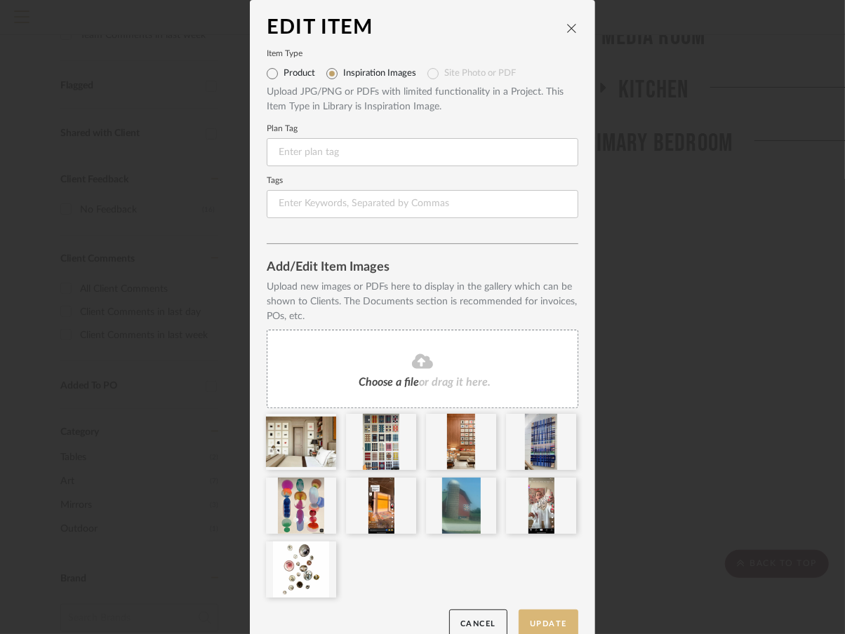
click at [542, 620] on button "Update" at bounding box center [548, 624] width 60 height 29
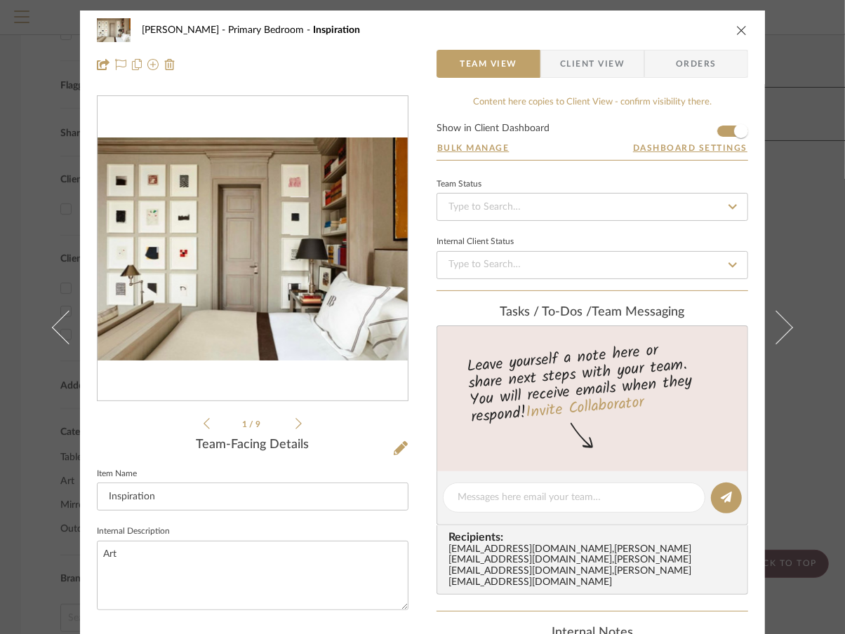
click at [813, 130] on div "Molly Primary Bedroom Inspiration Team View Client View Orders 1 / 9 Team-Facin…" at bounding box center [422, 317] width 845 height 634
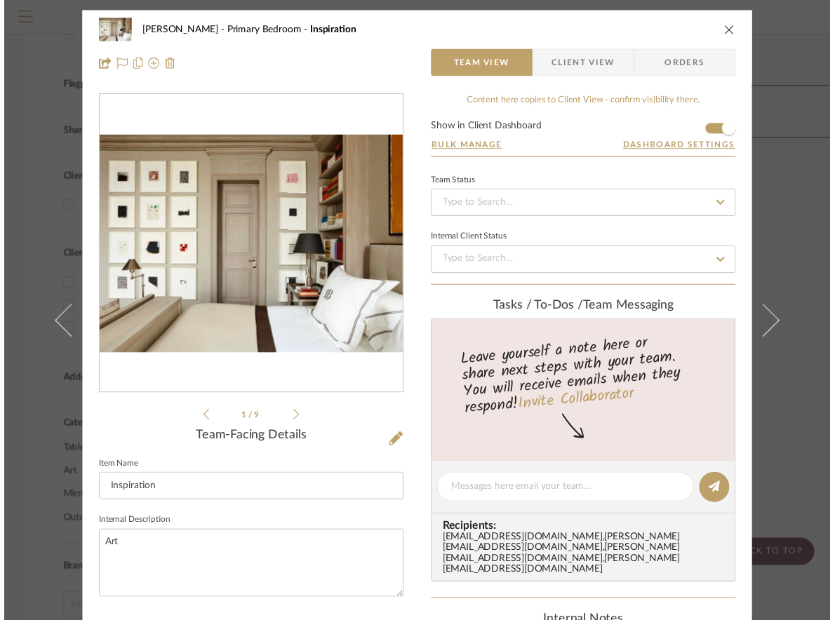
scroll to position [374, 0]
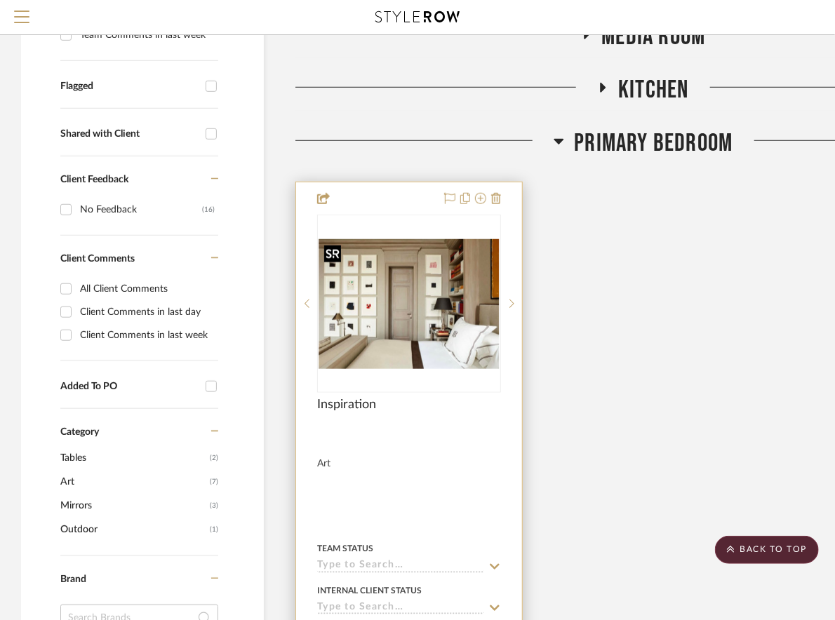
click at [441, 308] on img "0" at bounding box center [408, 304] width 181 height 130
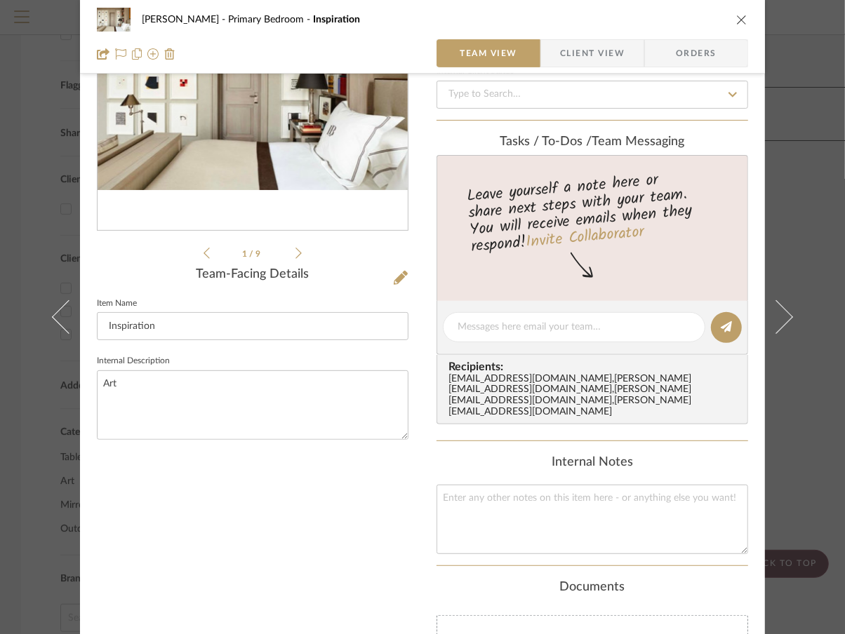
scroll to position [187, 0]
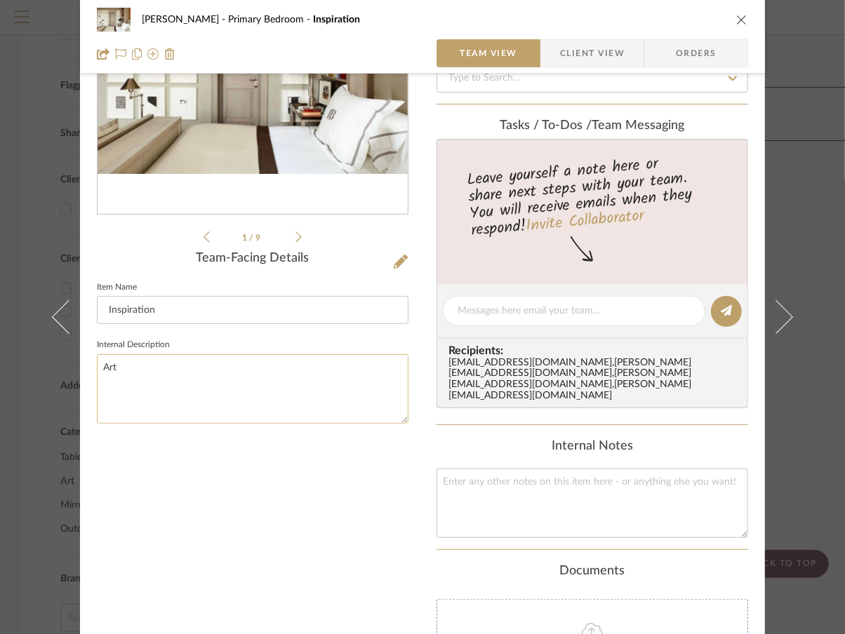
click at [271, 368] on textarea "Art" at bounding box center [252, 388] width 311 height 69
click at [519, 483] on textarea at bounding box center [591, 503] width 311 height 69
paste textarea "https://www.chairish.com/product/17649009/mercury-drops-multi-blown-glass-fine-…"
type textarea "https://www.chairish.com/product/17649009/mercury-drops-multi-blown-glass-fine-…"
click at [324, 387] on textarea "Art" at bounding box center [252, 388] width 311 height 69
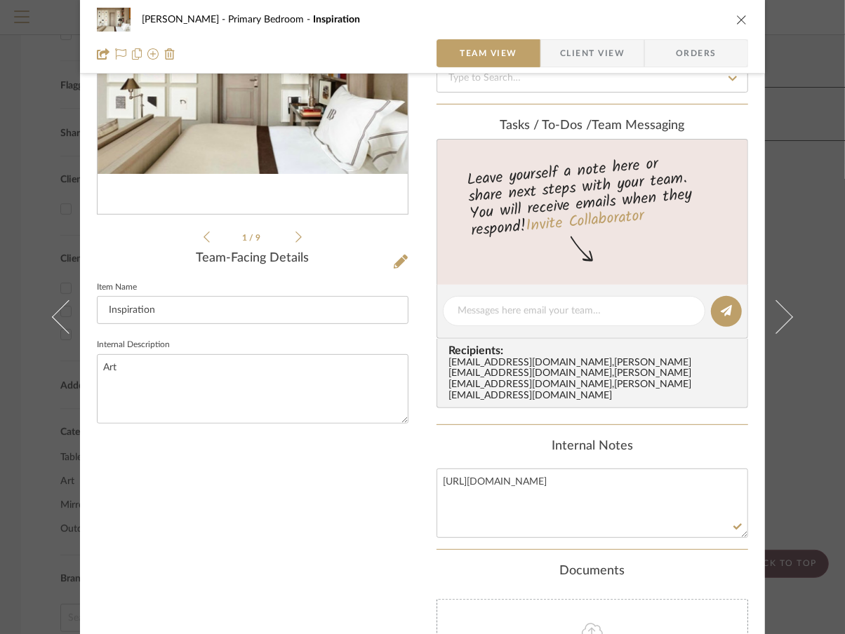
click at [818, 206] on div "Molly Primary Bedroom Inspiration Team View Client View Orders 1 / 9 Team-Facin…" at bounding box center [422, 317] width 845 height 634
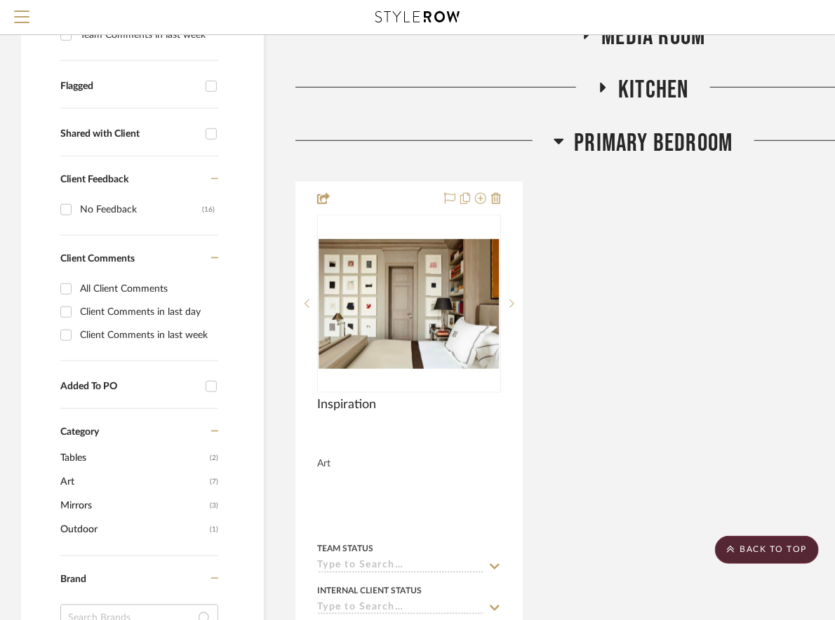
scroll to position [0, 0]
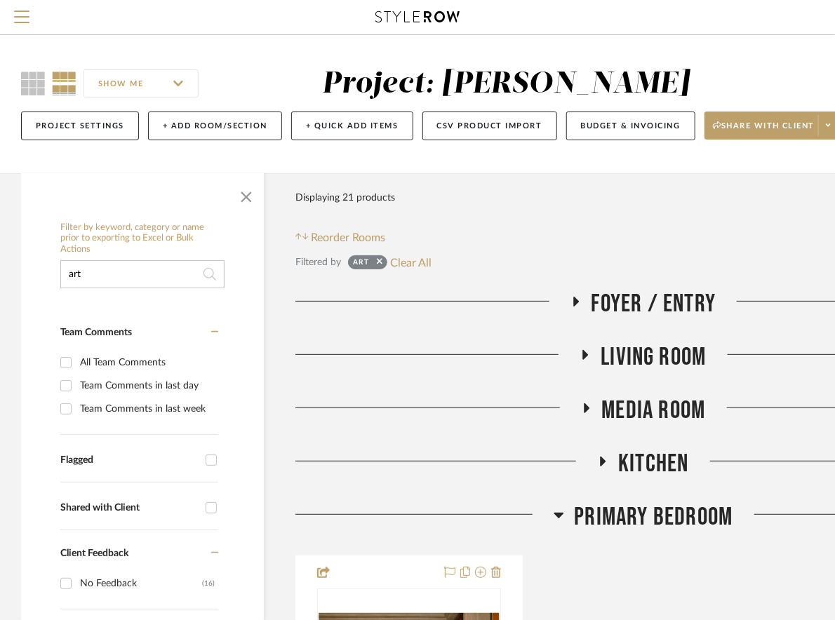
click at [582, 356] on icon at bounding box center [585, 354] width 17 height 11
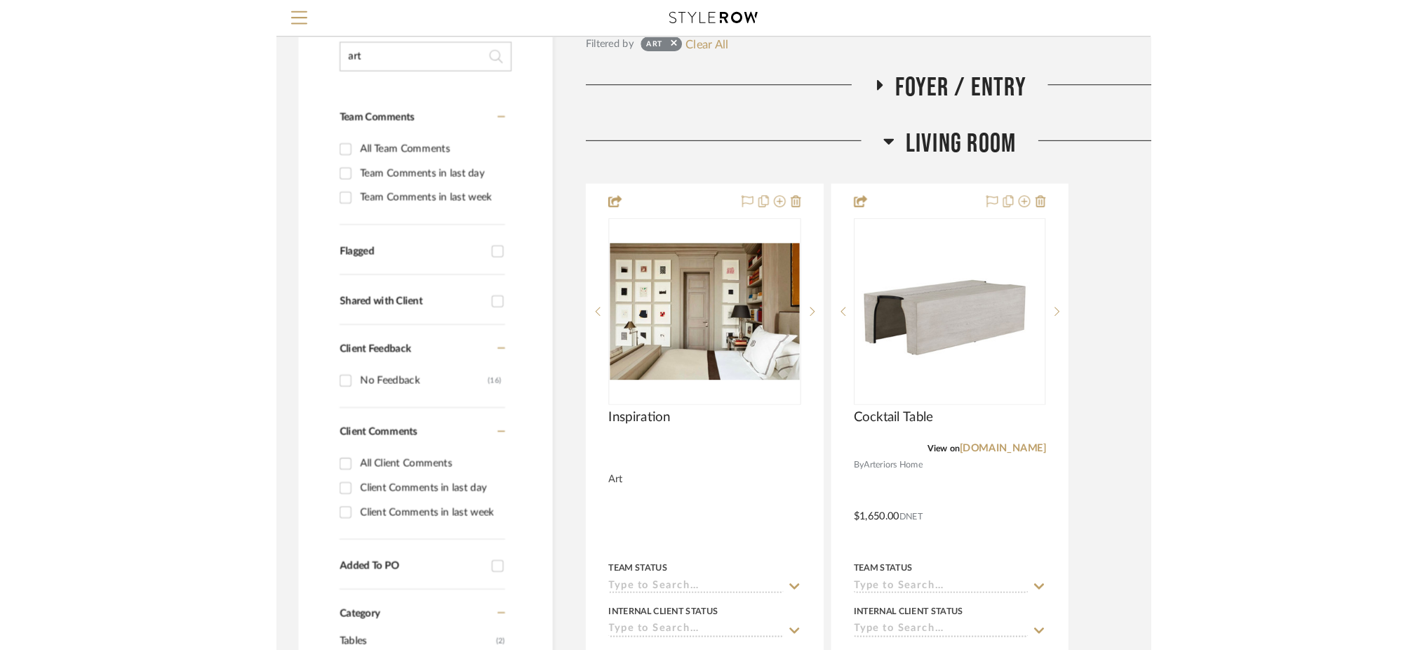
scroll to position [281, 0]
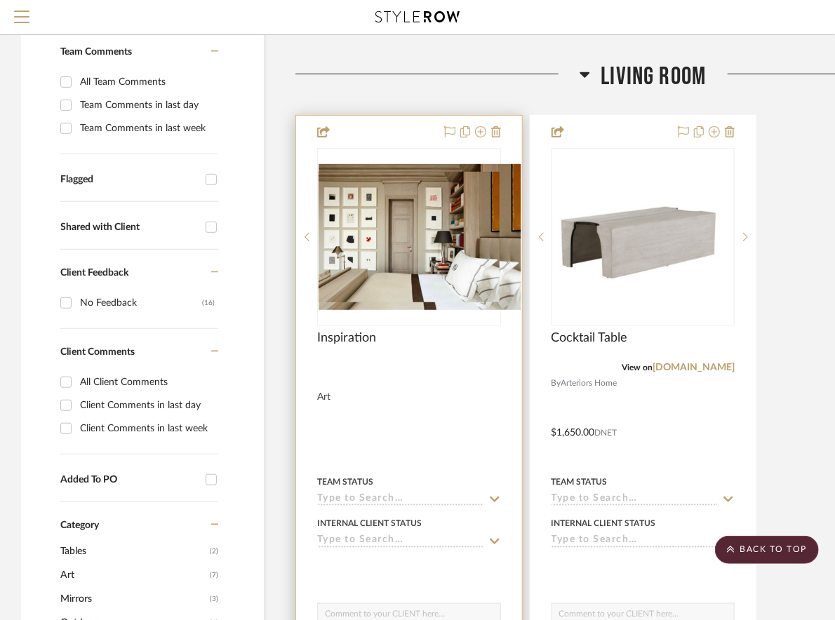
click at [513, 239] on icon at bounding box center [511, 237] width 5 height 10
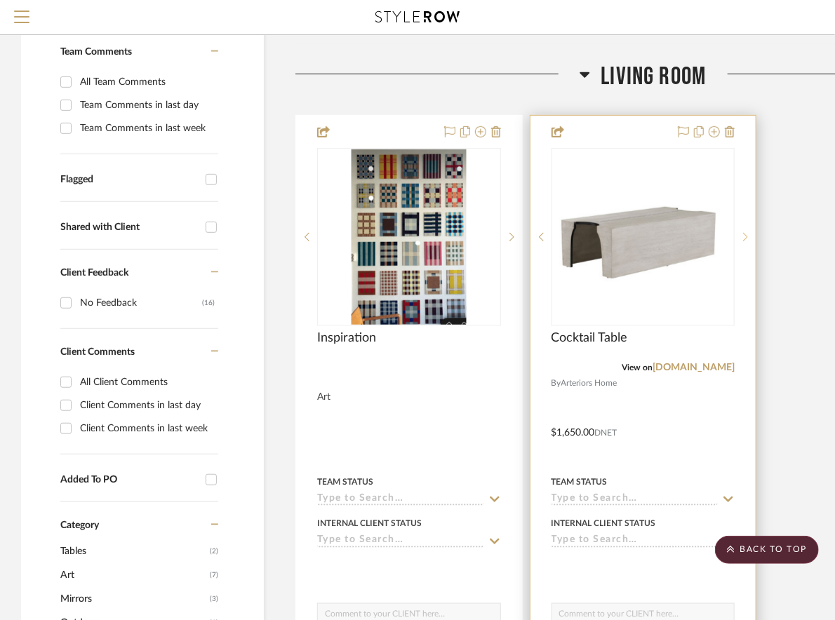
click at [743, 223] on div at bounding box center [744, 237] width 21 height 178
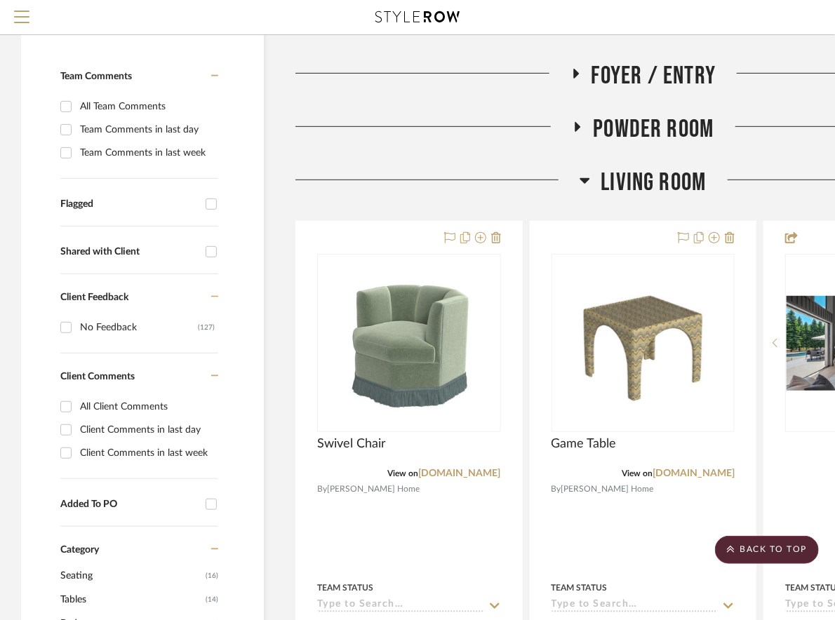
scroll to position [187, 0]
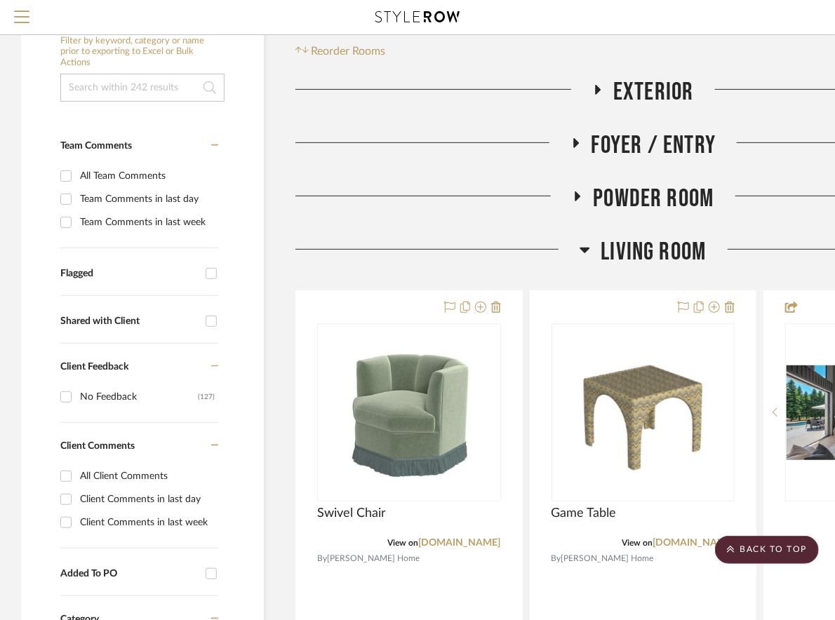
click at [75, 81] on input at bounding box center [142, 88] width 164 height 28
type input "art"
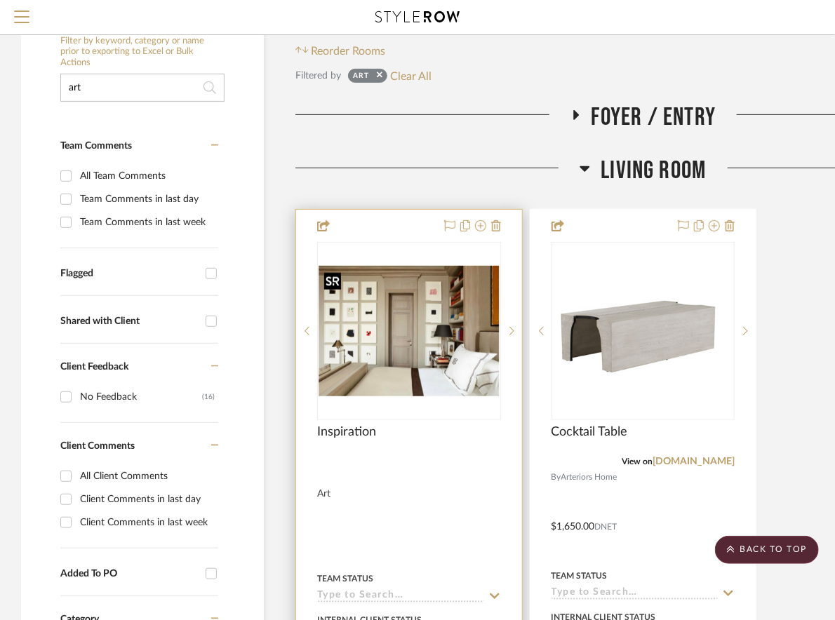
click at [440, 318] on img "0" at bounding box center [408, 331] width 181 height 130
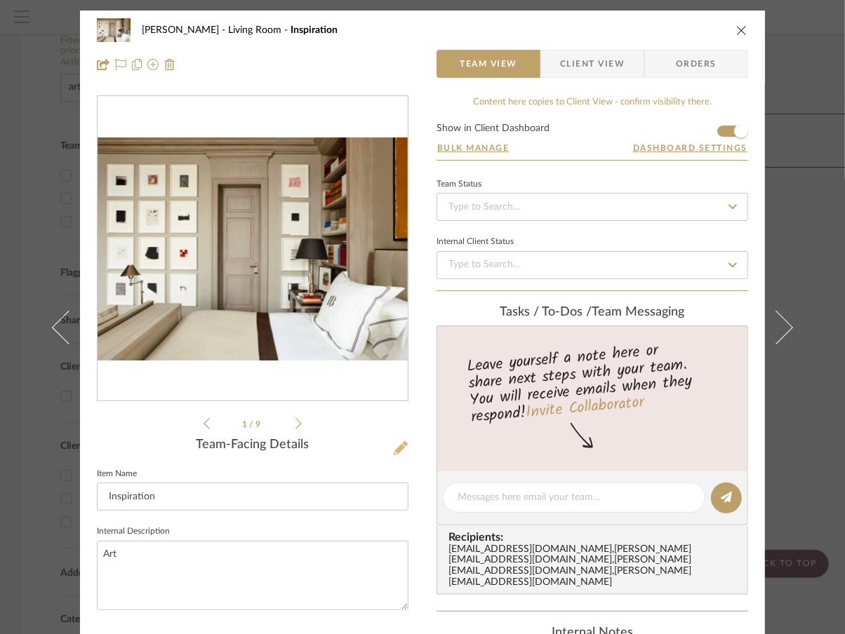
click at [396, 445] on icon at bounding box center [401, 448] width 14 height 14
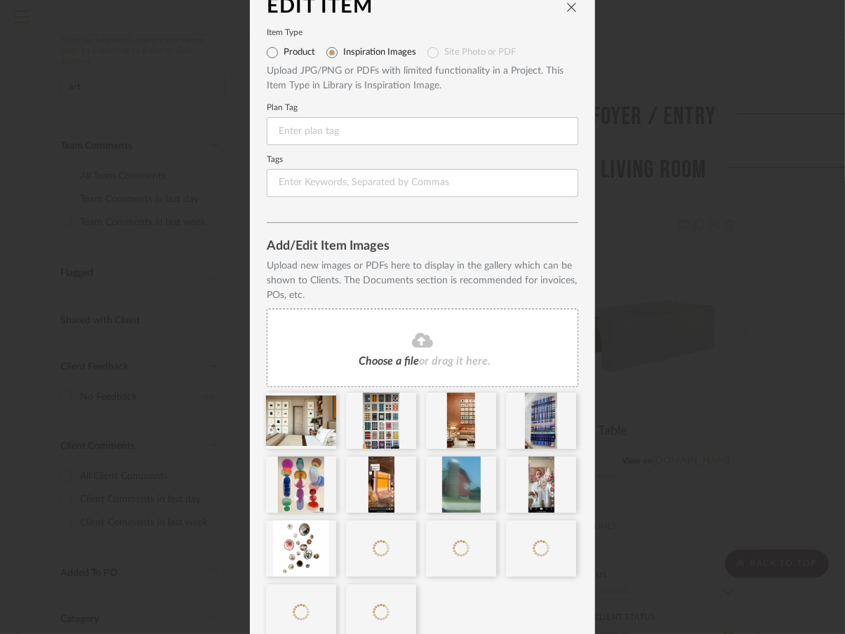
scroll to position [84, 0]
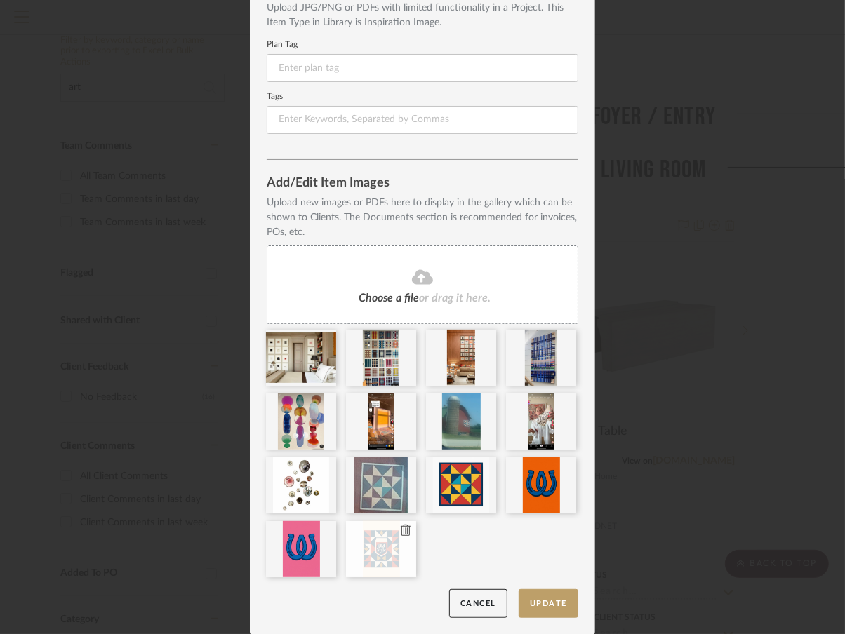
click at [391, 561] on div at bounding box center [381, 549] width 70 height 56
click at [548, 598] on button "Update" at bounding box center [548, 603] width 60 height 29
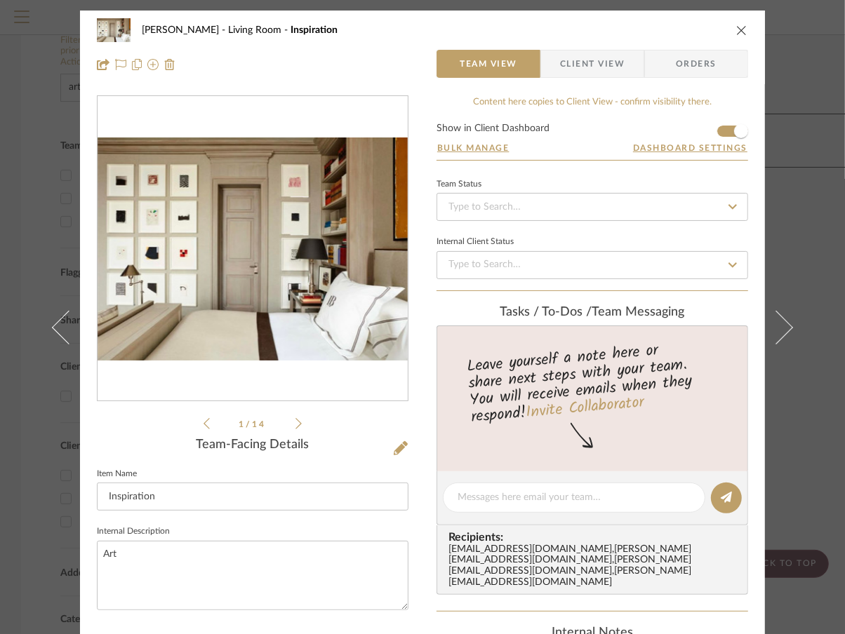
click at [812, 189] on div "Molly Living Room Inspiration Team View Client View Orders 1 / 14 Team-Facing D…" at bounding box center [422, 317] width 845 height 634
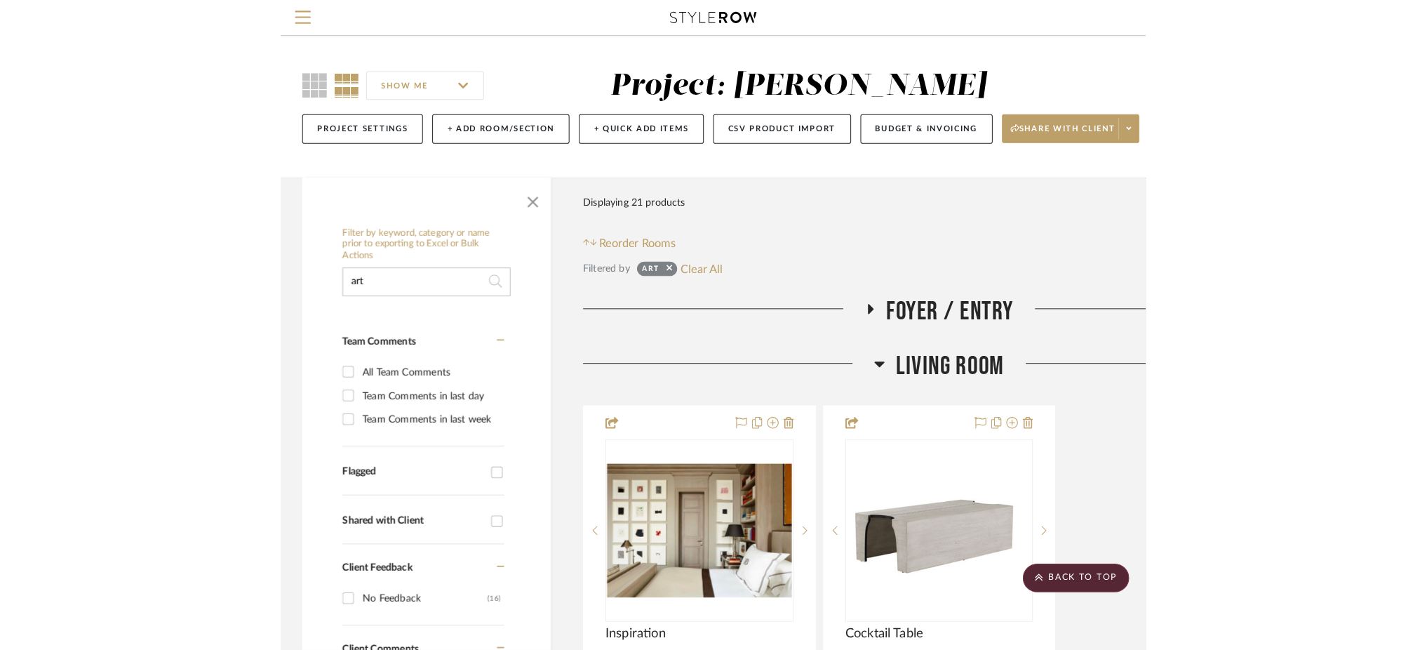
scroll to position [187, 0]
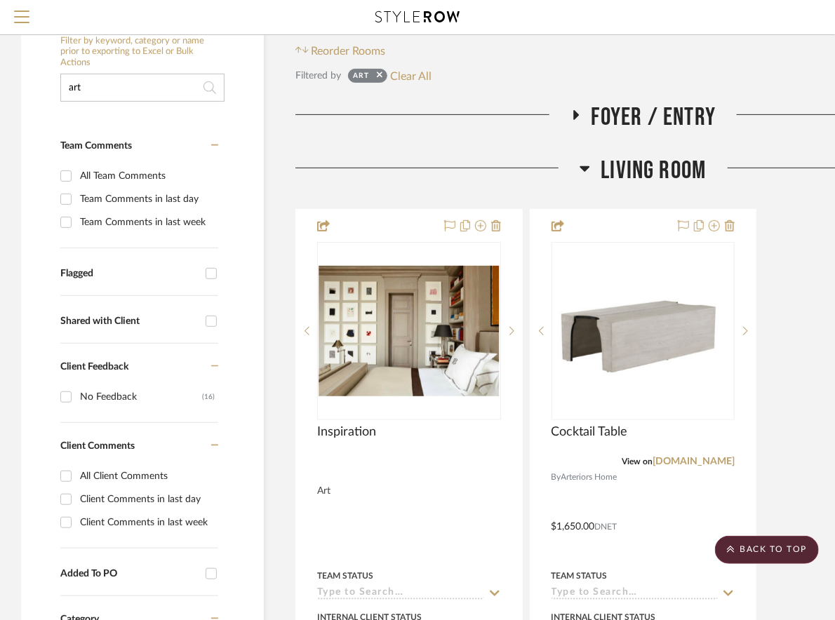
click at [586, 165] on icon at bounding box center [584, 168] width 11 height 17
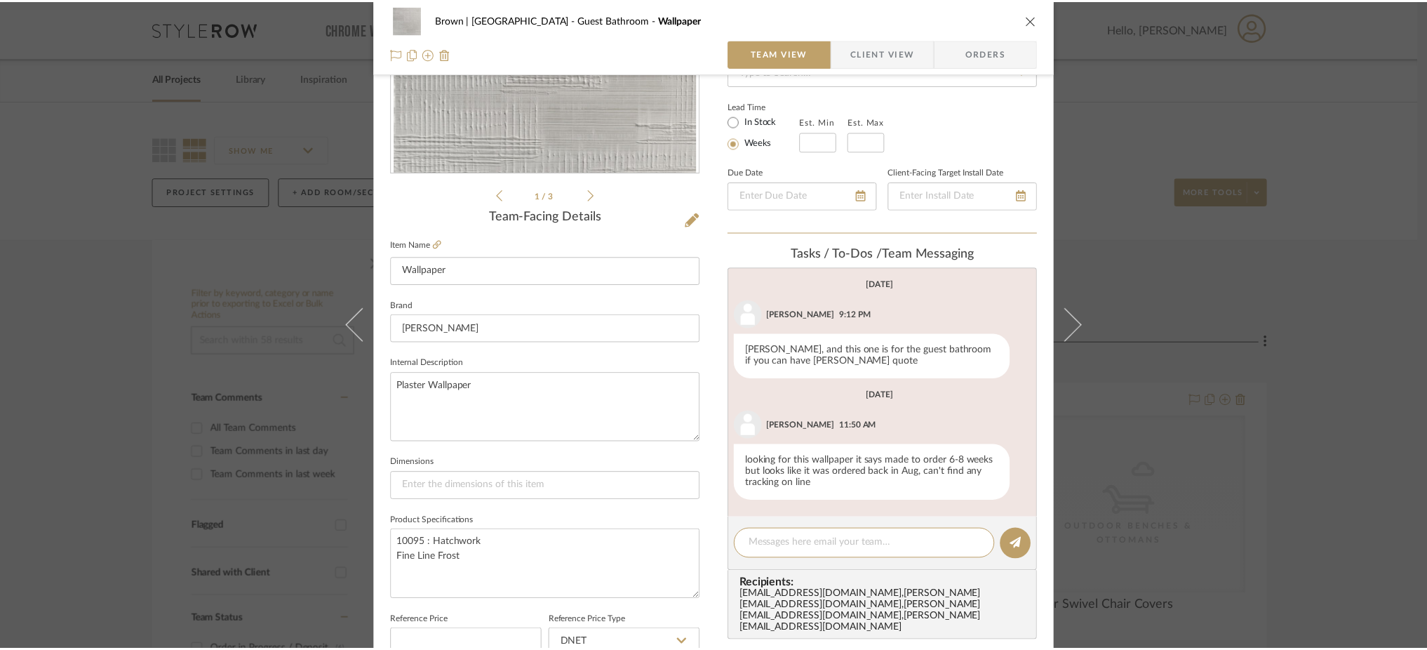
scroll to position [170, 0]
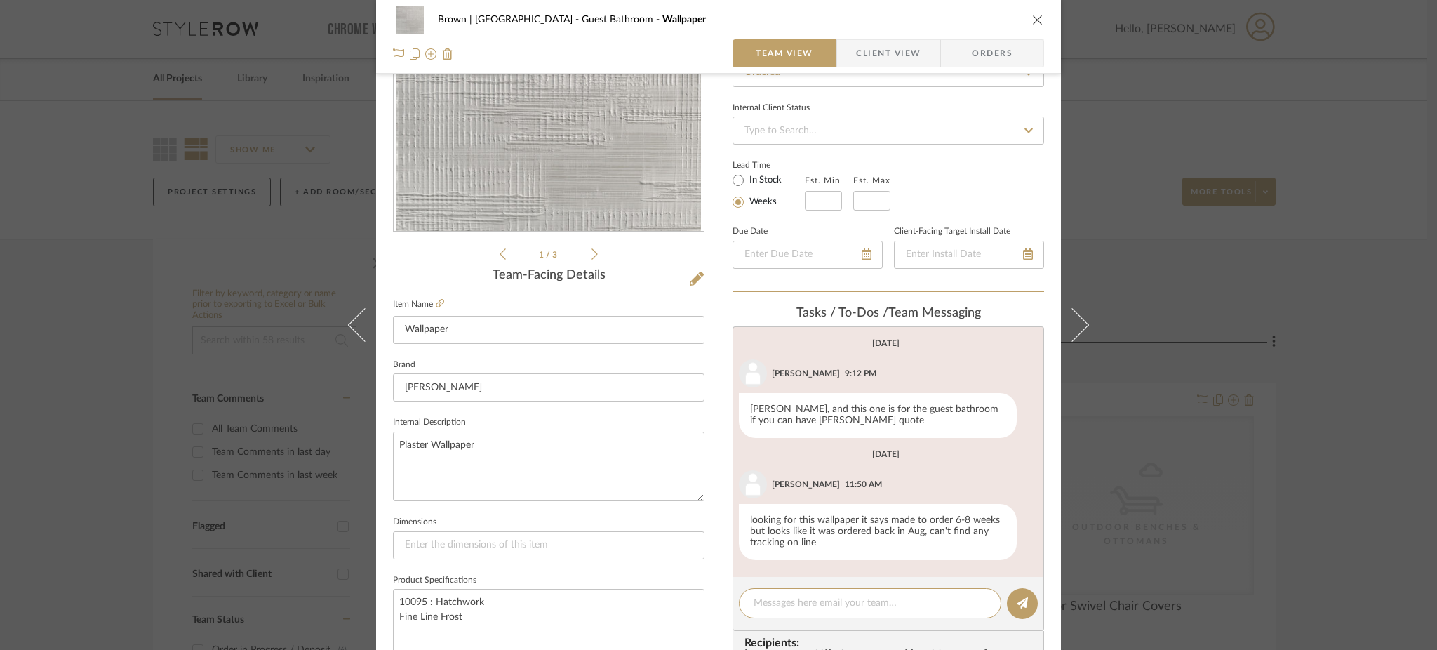
click at [287, 135] on div "Brown | [GEOGRAPHIC_DATA] Guest Bathroom Wallpaper Team View Client View Orders…" at bounding box center [718, 325] width 1437 height 650
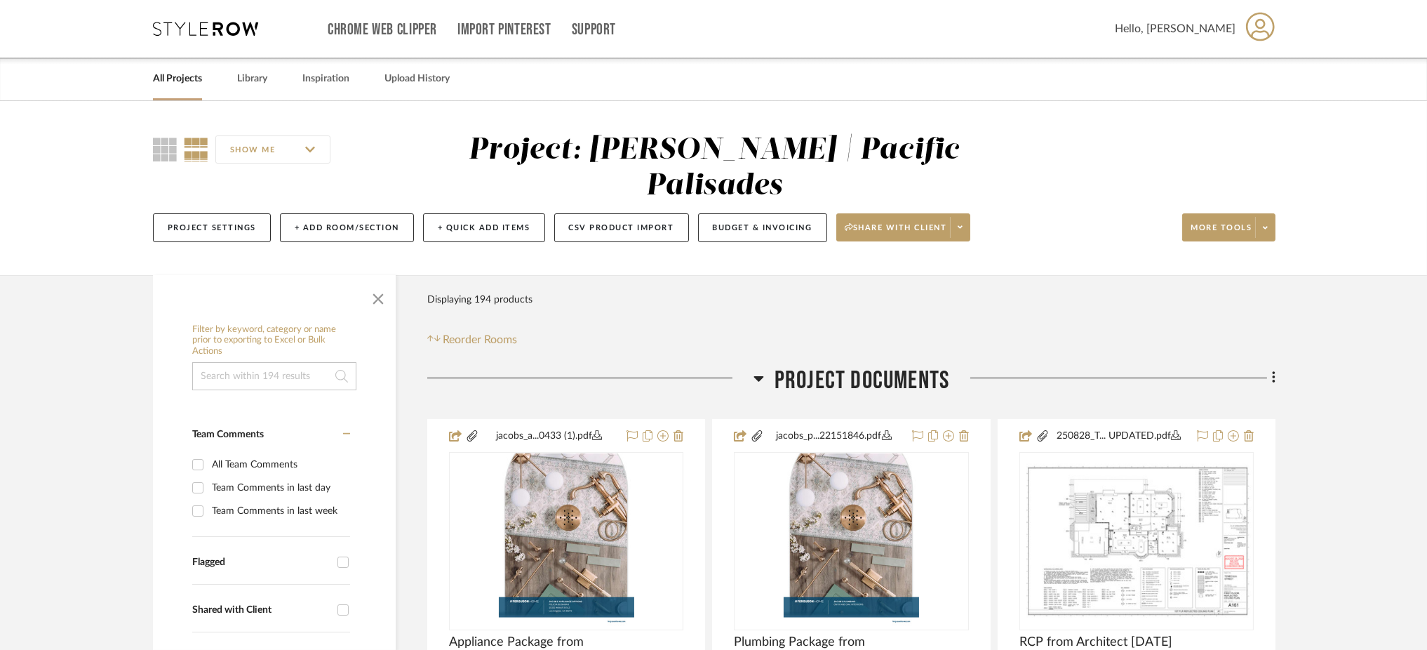
click at [311, 362] on input at bounding box center [274, 376] width 164 height 28
type input "tile"
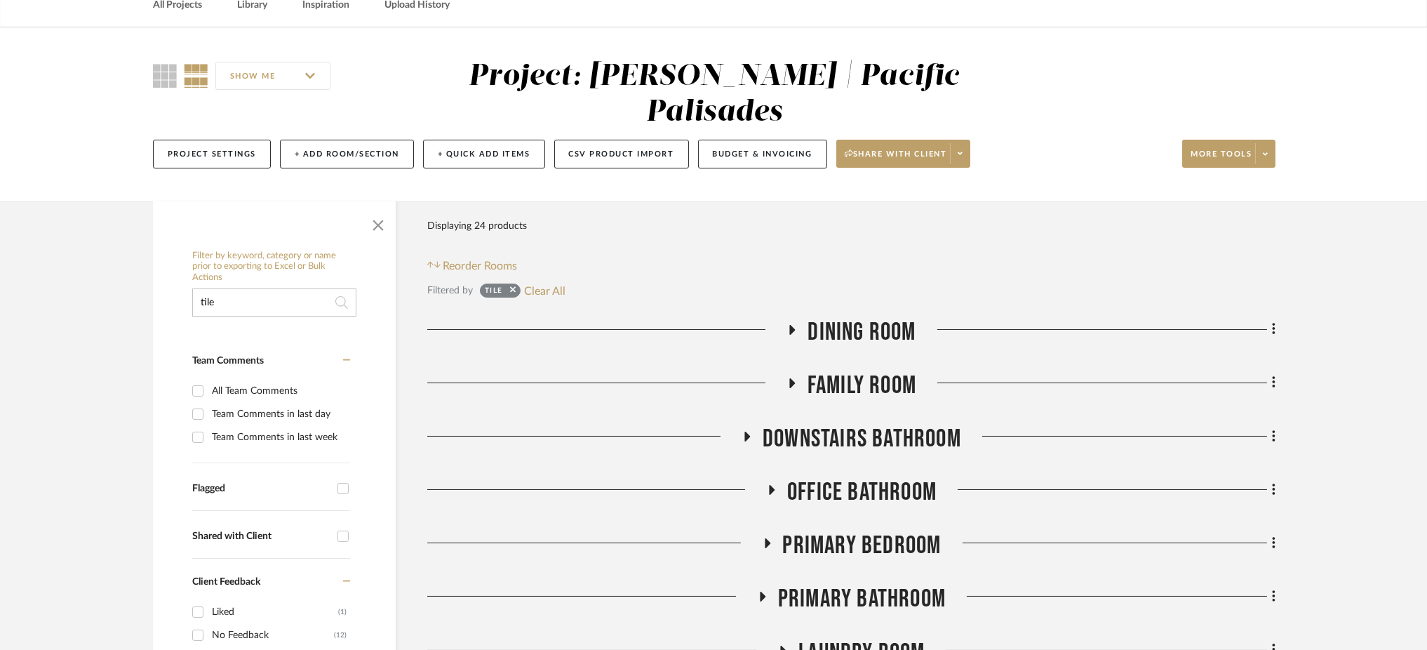
scroll to position [127, 0]
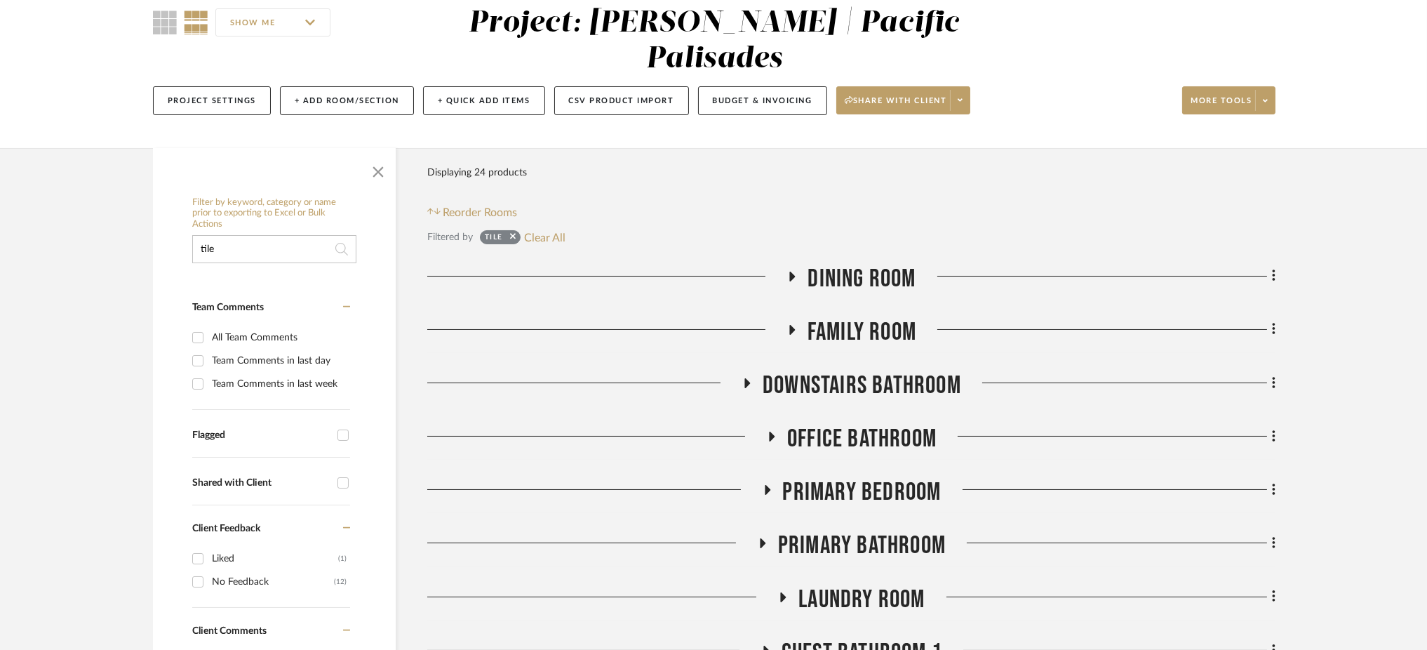
click at [746, 377] on fa-icon at bounding box center [747, 387] width 11 height 20
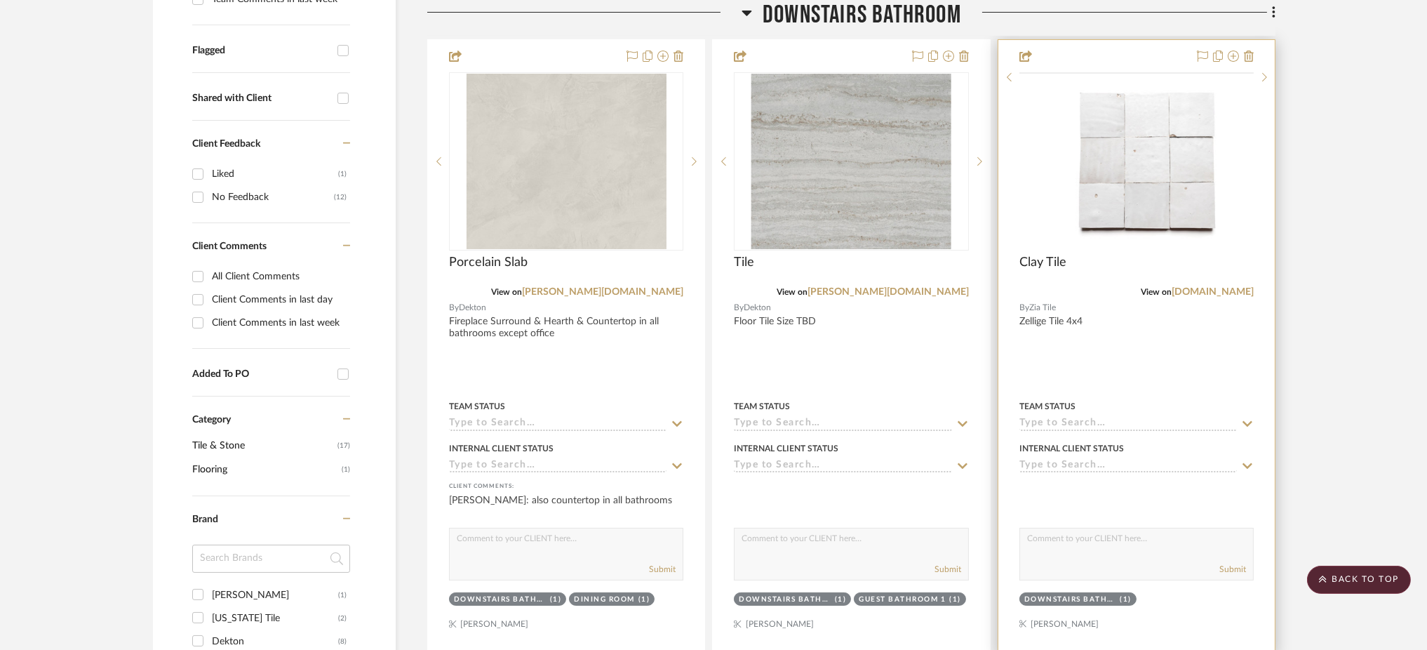
scroll to position [511, 0]
click at [1221, 288] on link "[DOMAIN_NAME]" at bounding box center [1213, 293] width 82 height 10
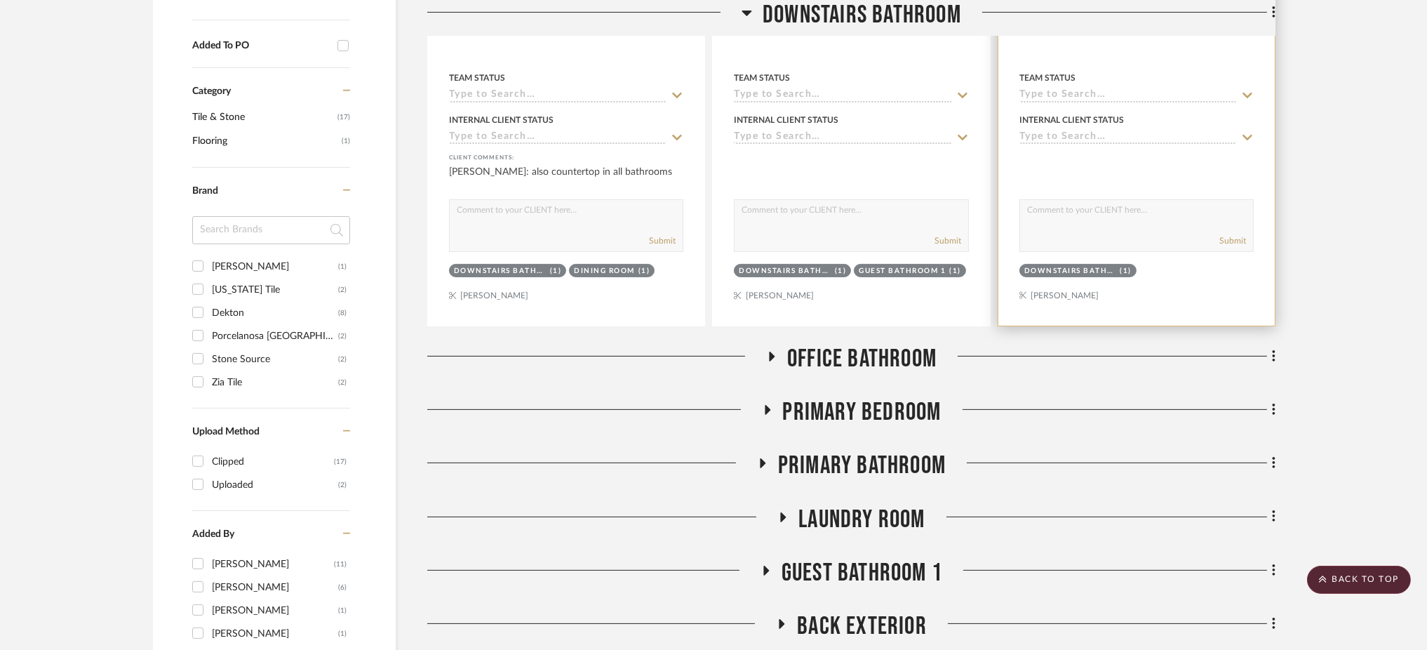
scroll to position [979, 0]
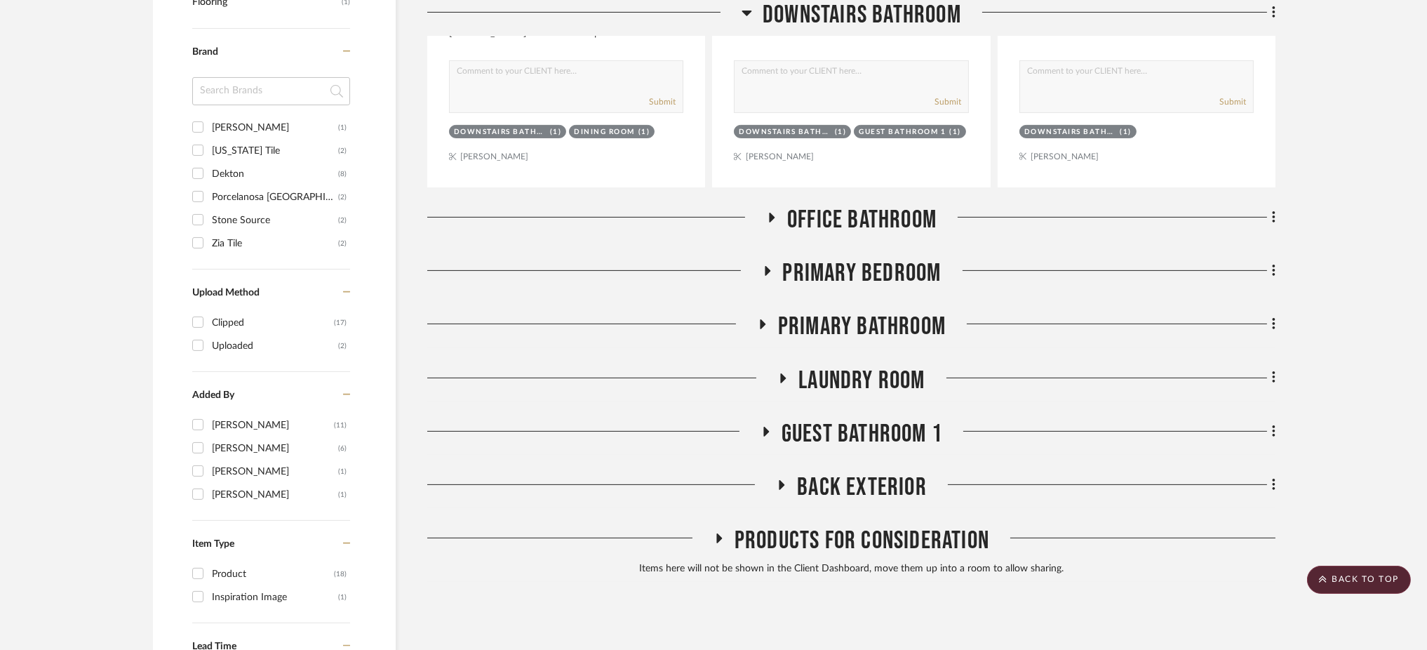
click at [766, 213] on icon at bounding box center [771, 218] width 17 height 11
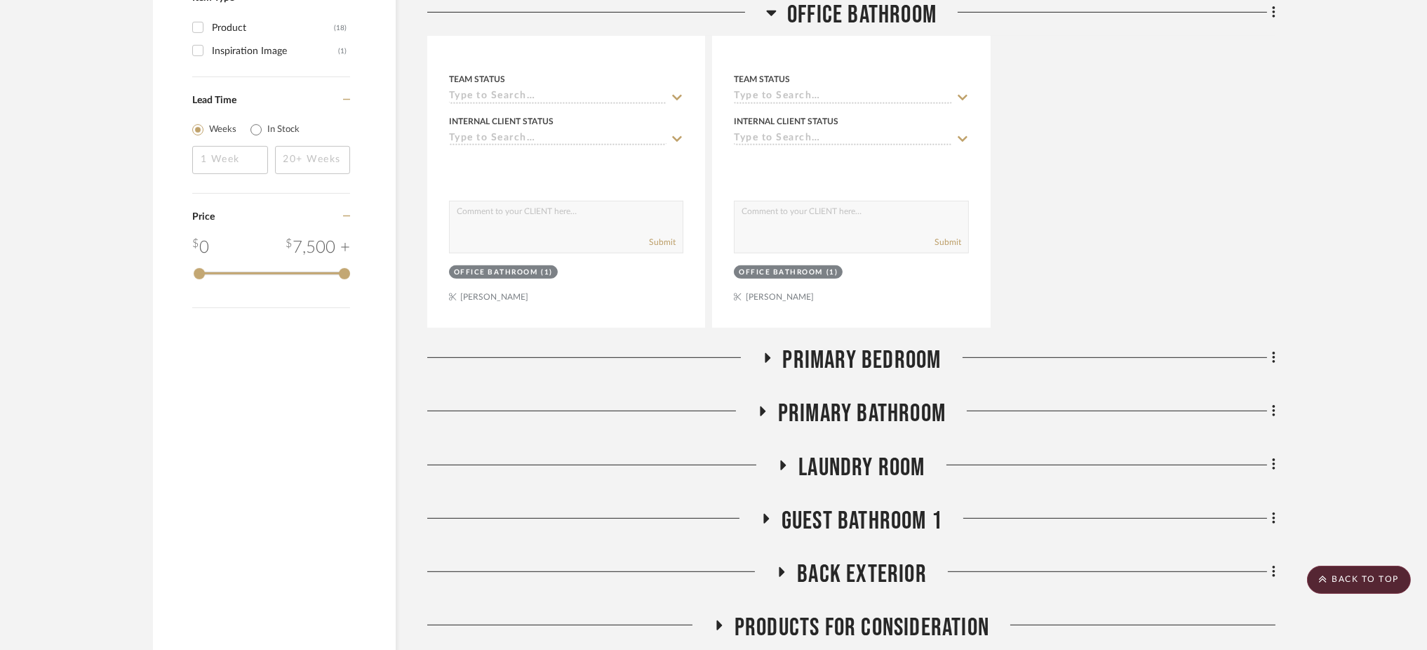
scroll to position [1540, 0]
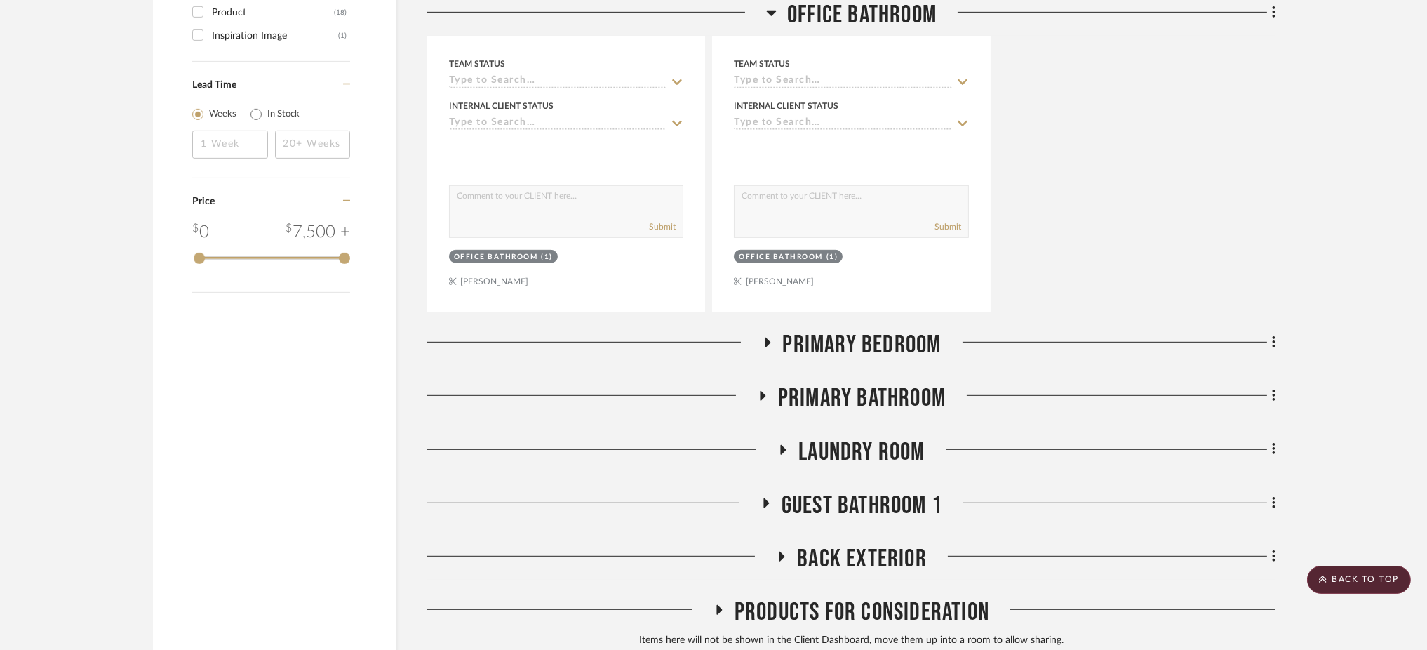
click at [766, 337] on icon at bounding box center [766, 342] width 17 height 11
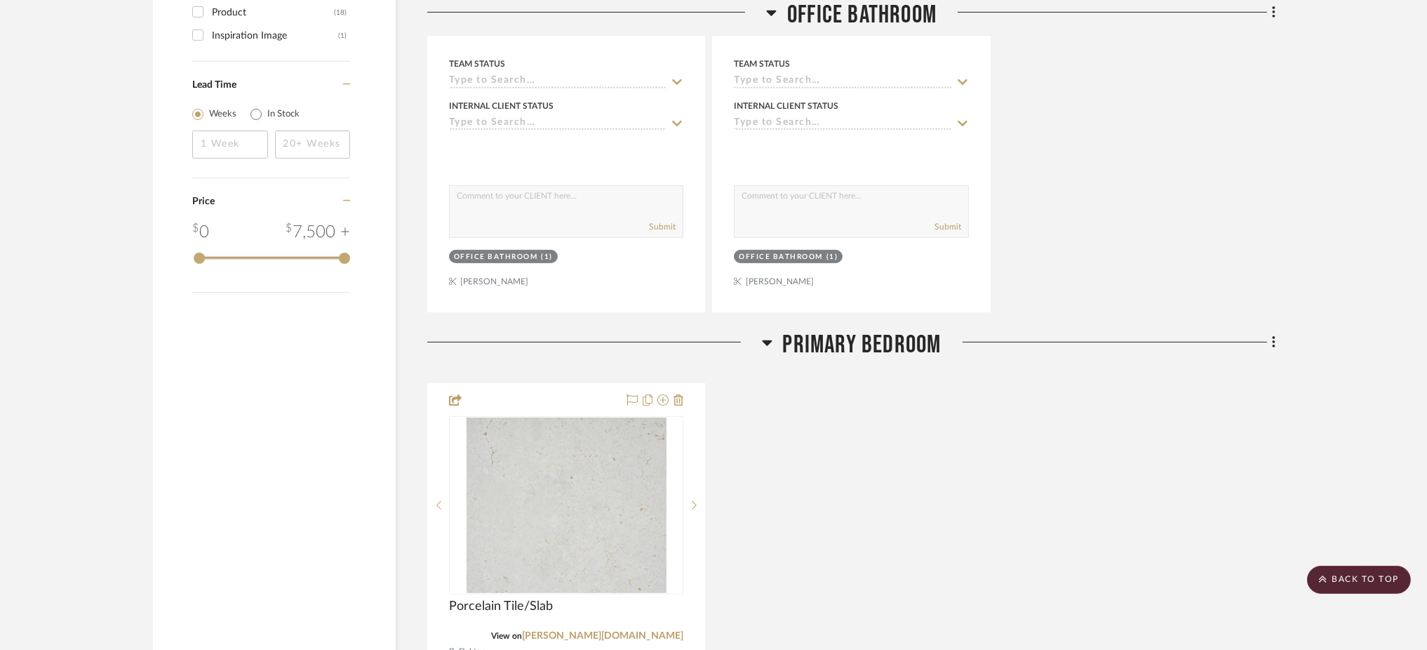
click at [769, 334] on icon at bounding box center [767, 342] width 11 height 17
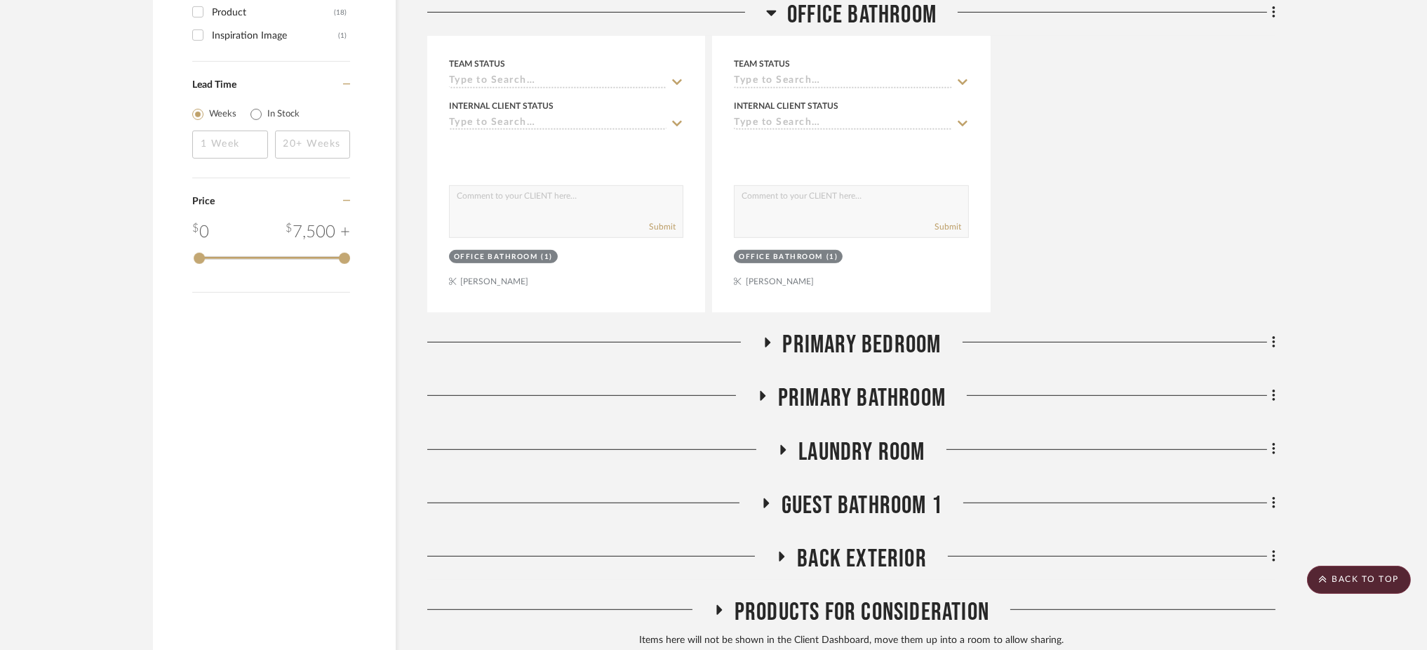
click at [765, 391] on icon at bounding box center [761, 396] width 17 height 11
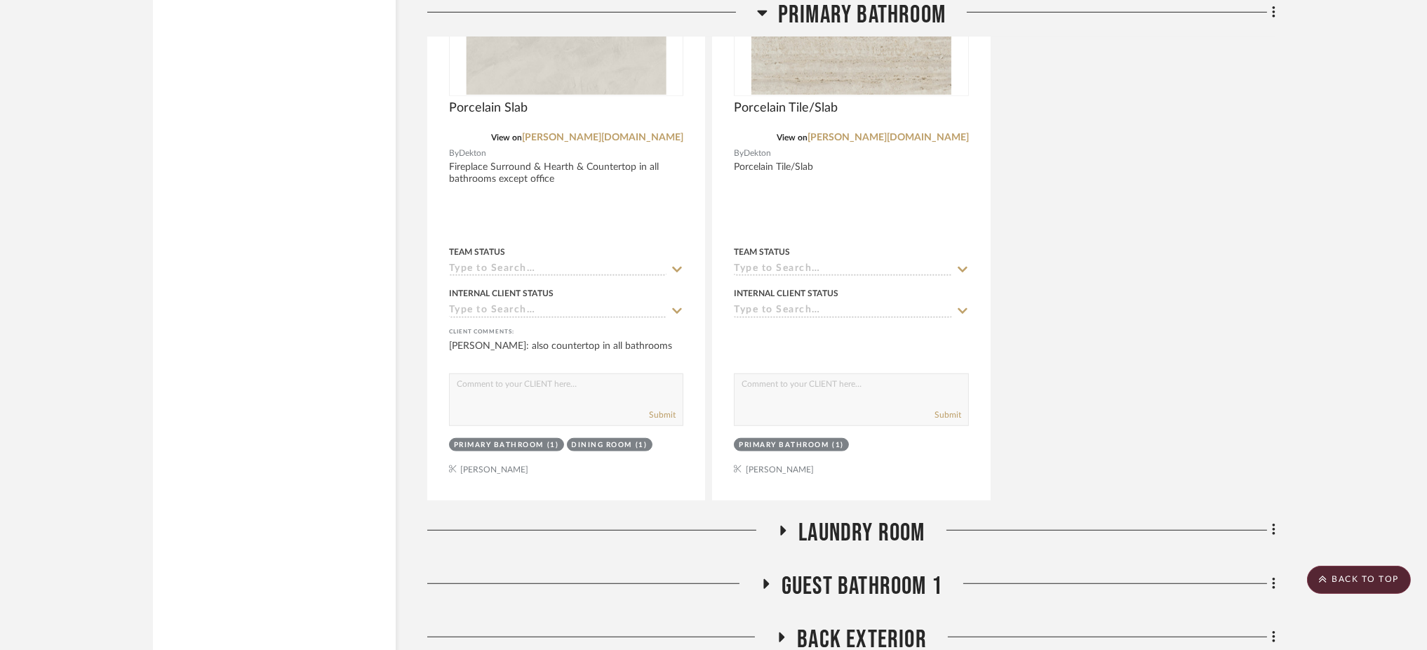
scroll to position [2159, 0]
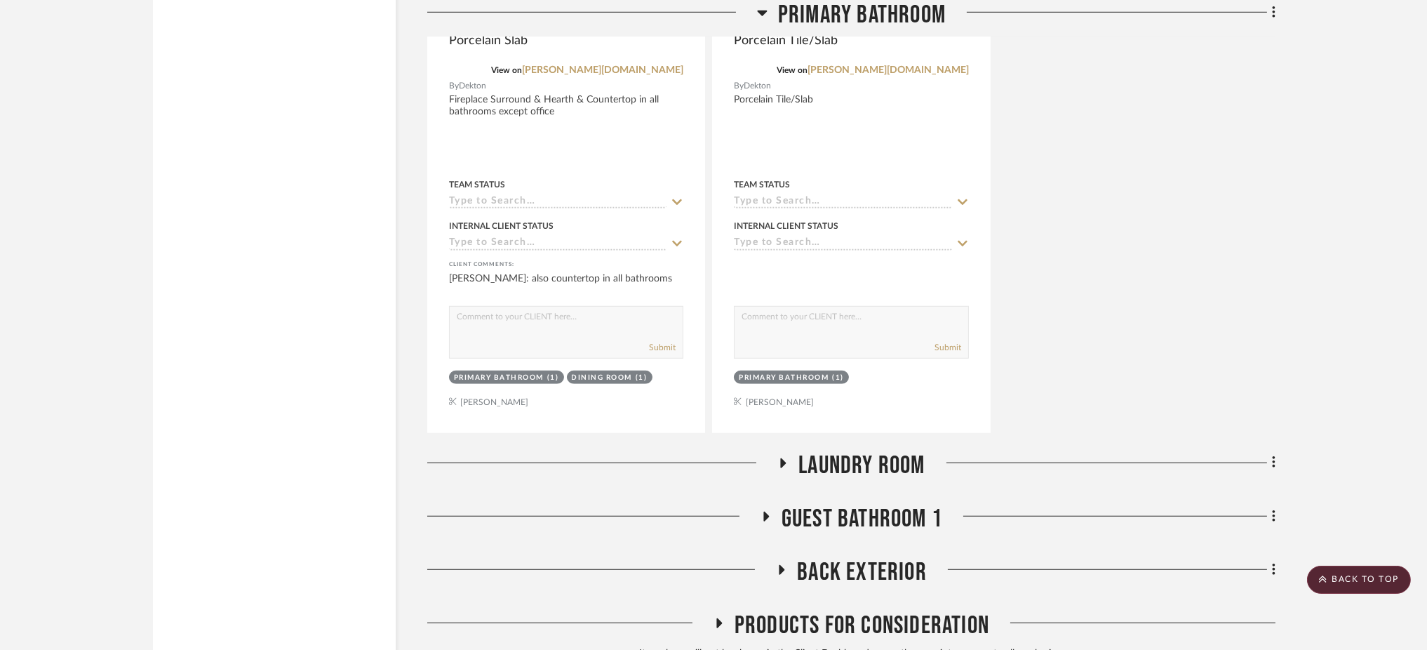
click at [781, 458] on icon at bounding box center [784, 463] width 6 height 10
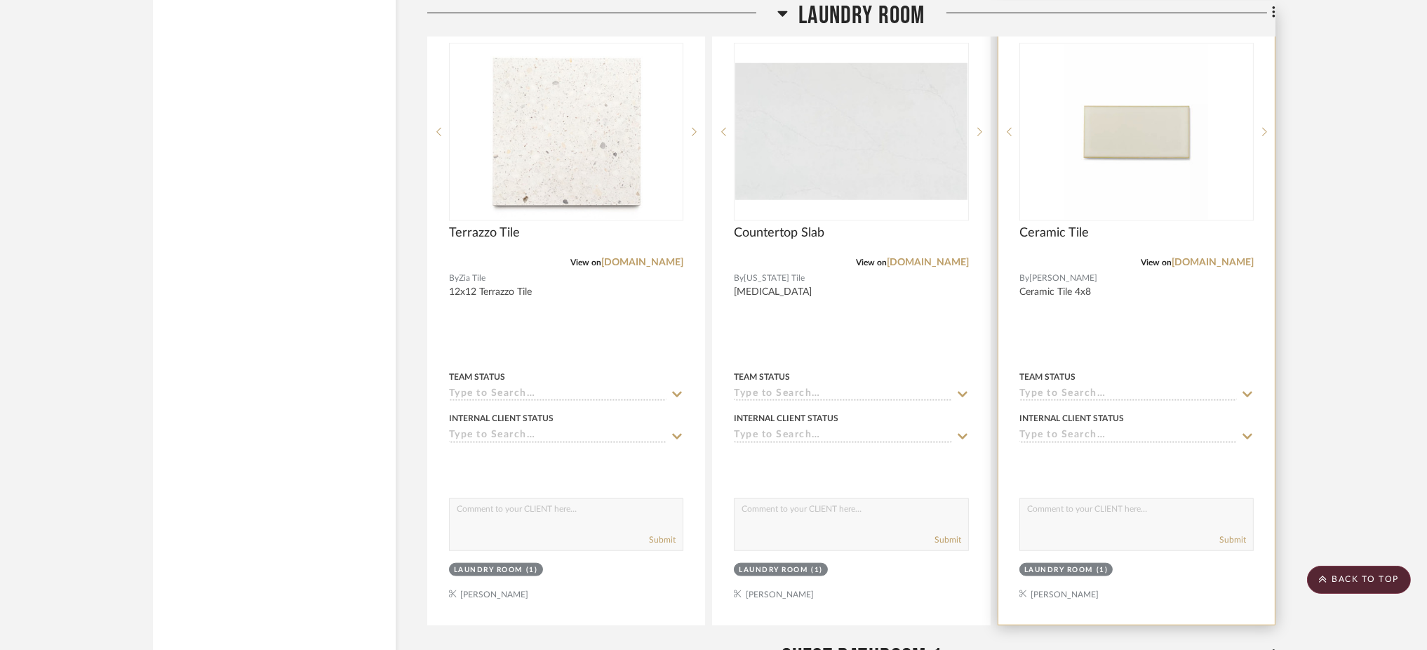
scroll to position [2886, 0]
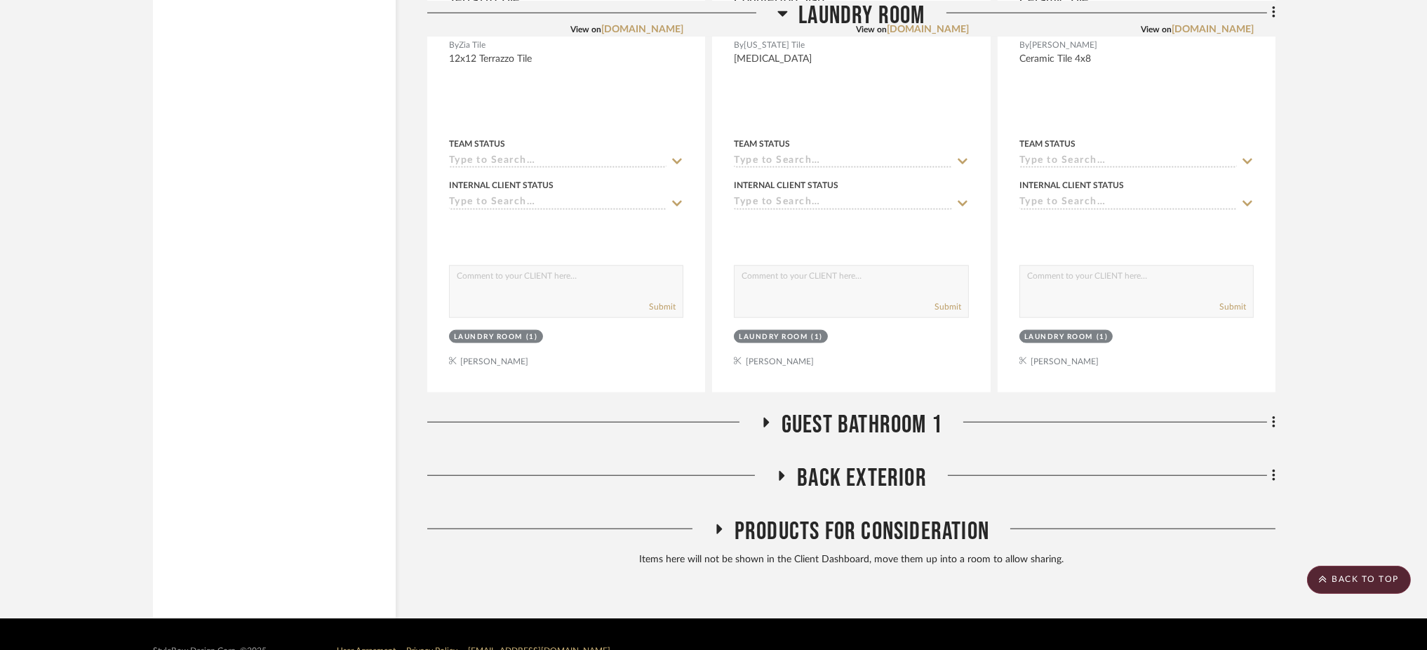
click at [765, 417] on icon at bounding box center [766, 422] width 6 height 10
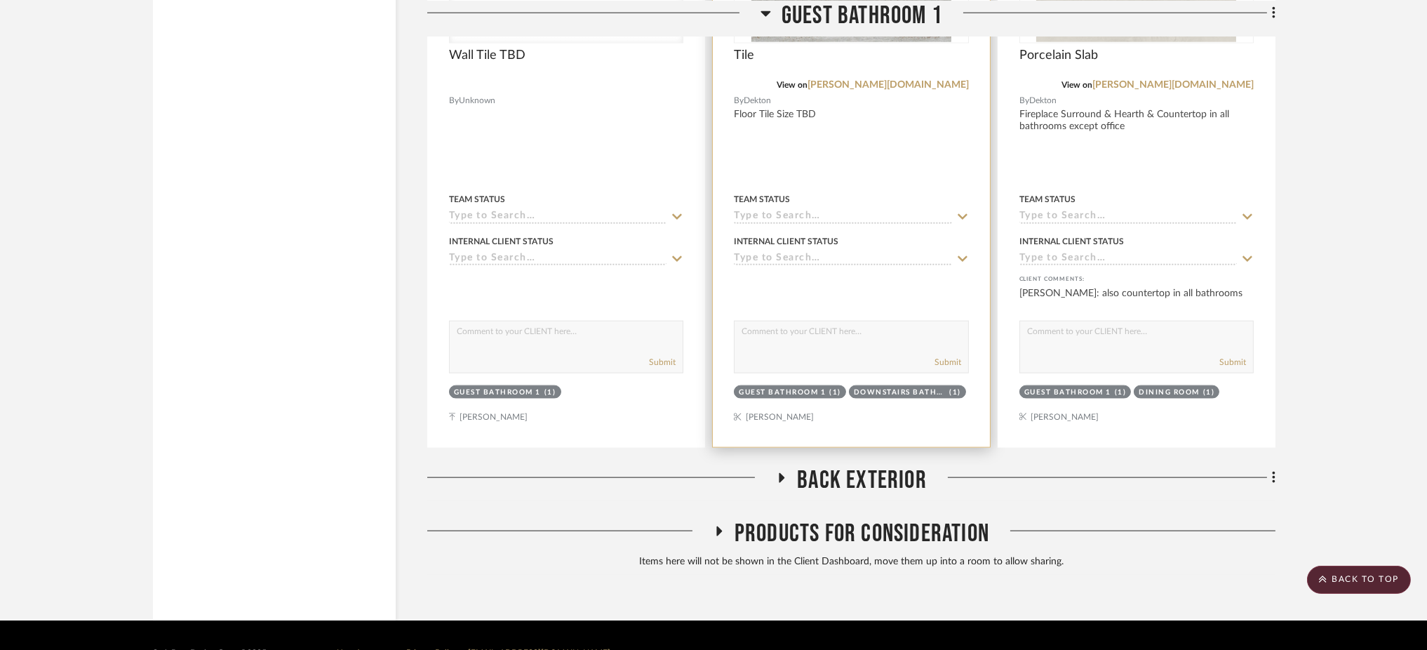
scroll to position [3520, 0]
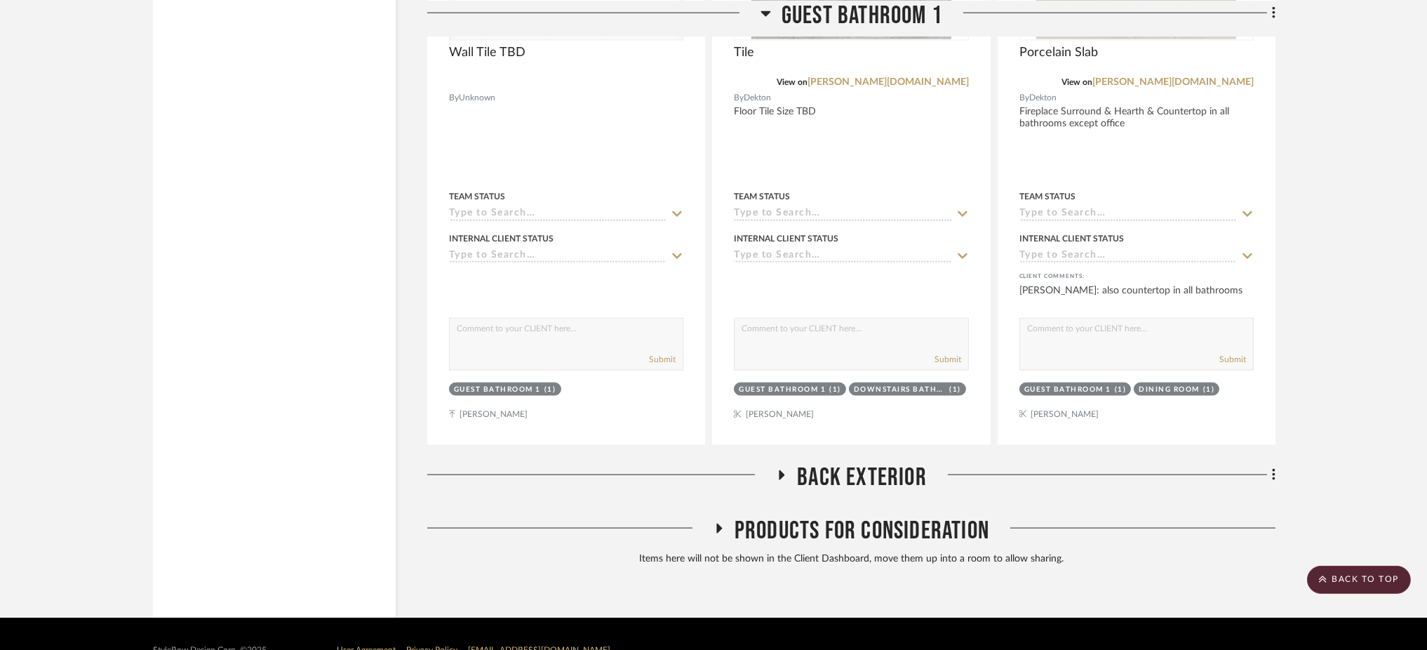
click at [787, 470] on icon at bounding box center [781, 475] width 17 height 11
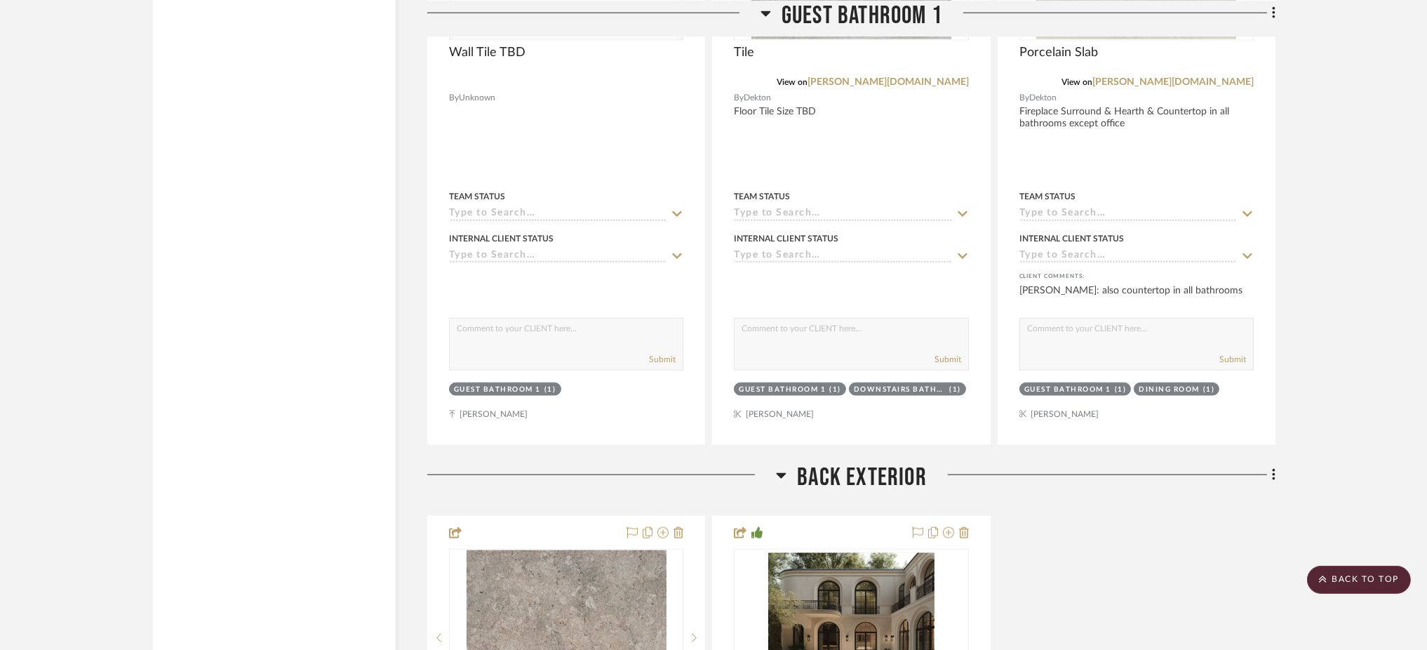
click at [787, 462] on h3 "Back Exterior" at bounding box center [851, 477] width 151 height 30
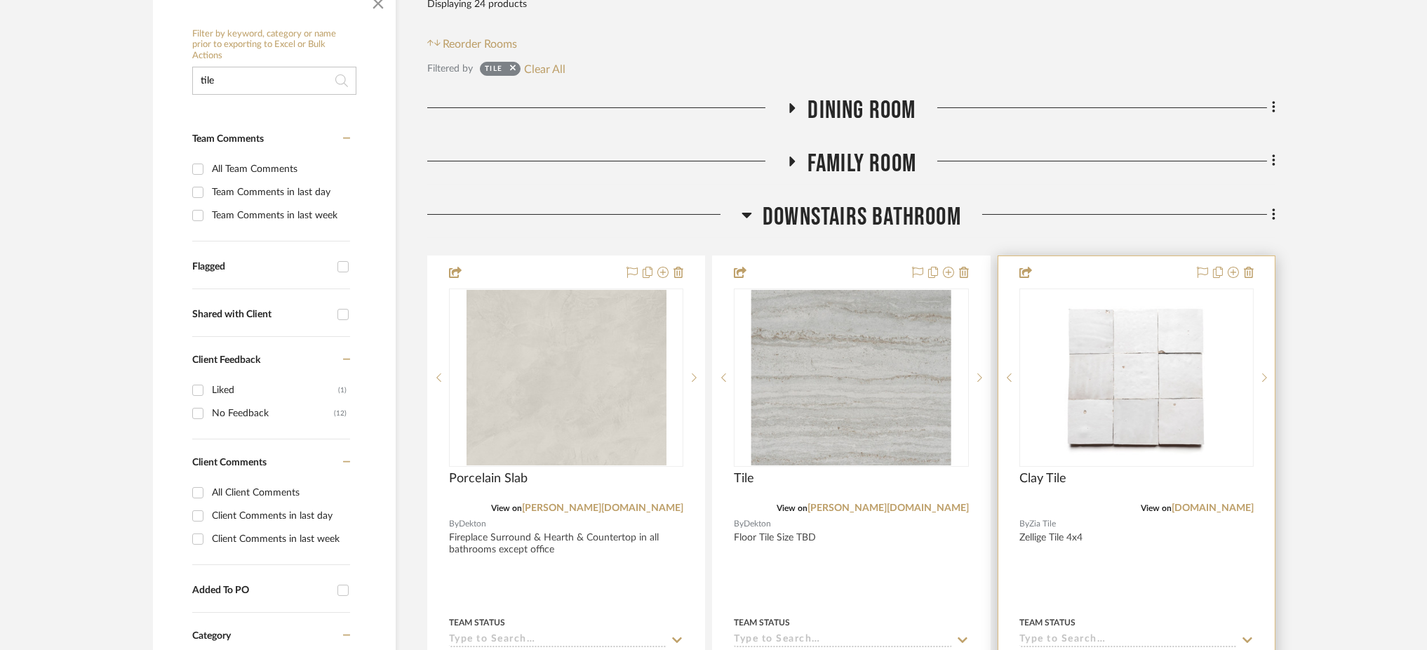
scroll to position [340, 0]
